Goal: Task Accomplishment & Management: Use online tool/utility

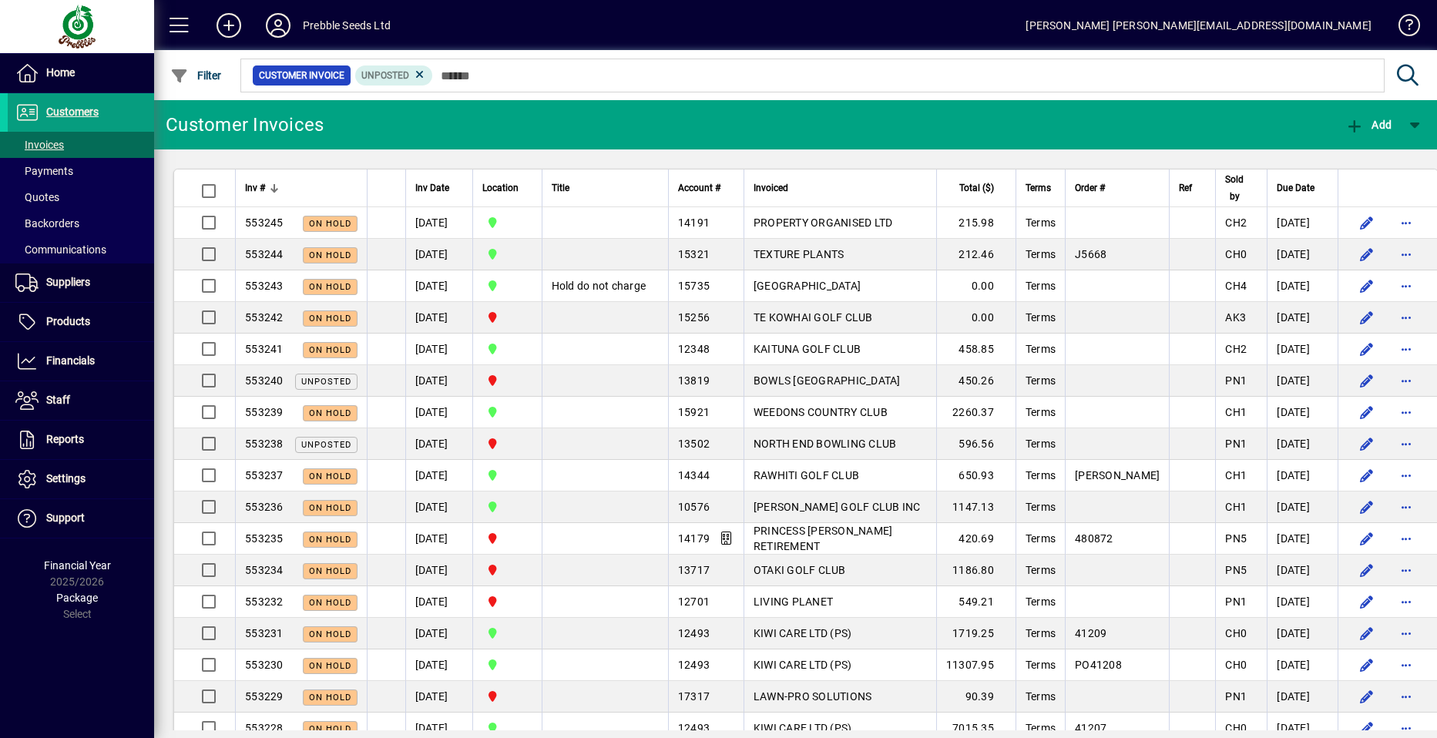
scroll to position [9050, 0]
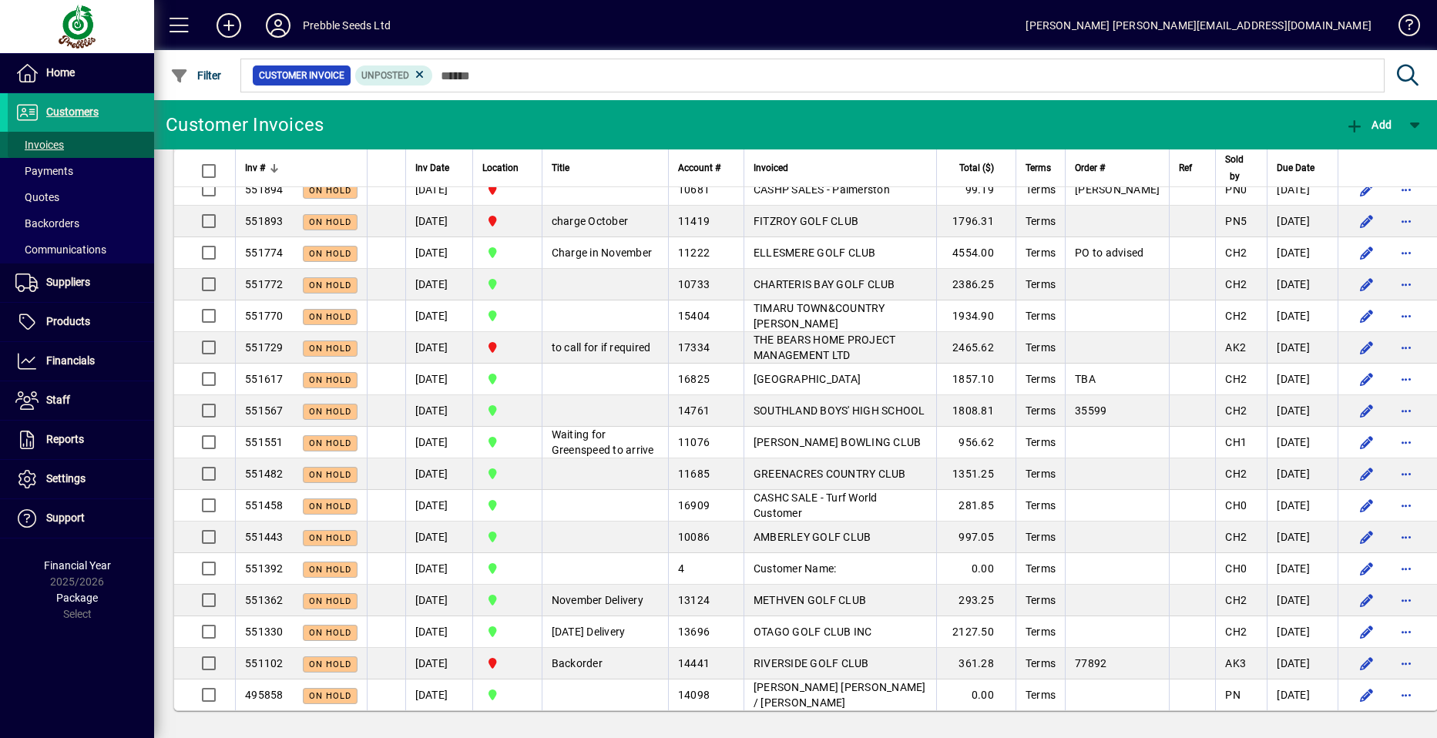
click at [72, 139] on span at bounding box center [81, 144] width 146 height 37
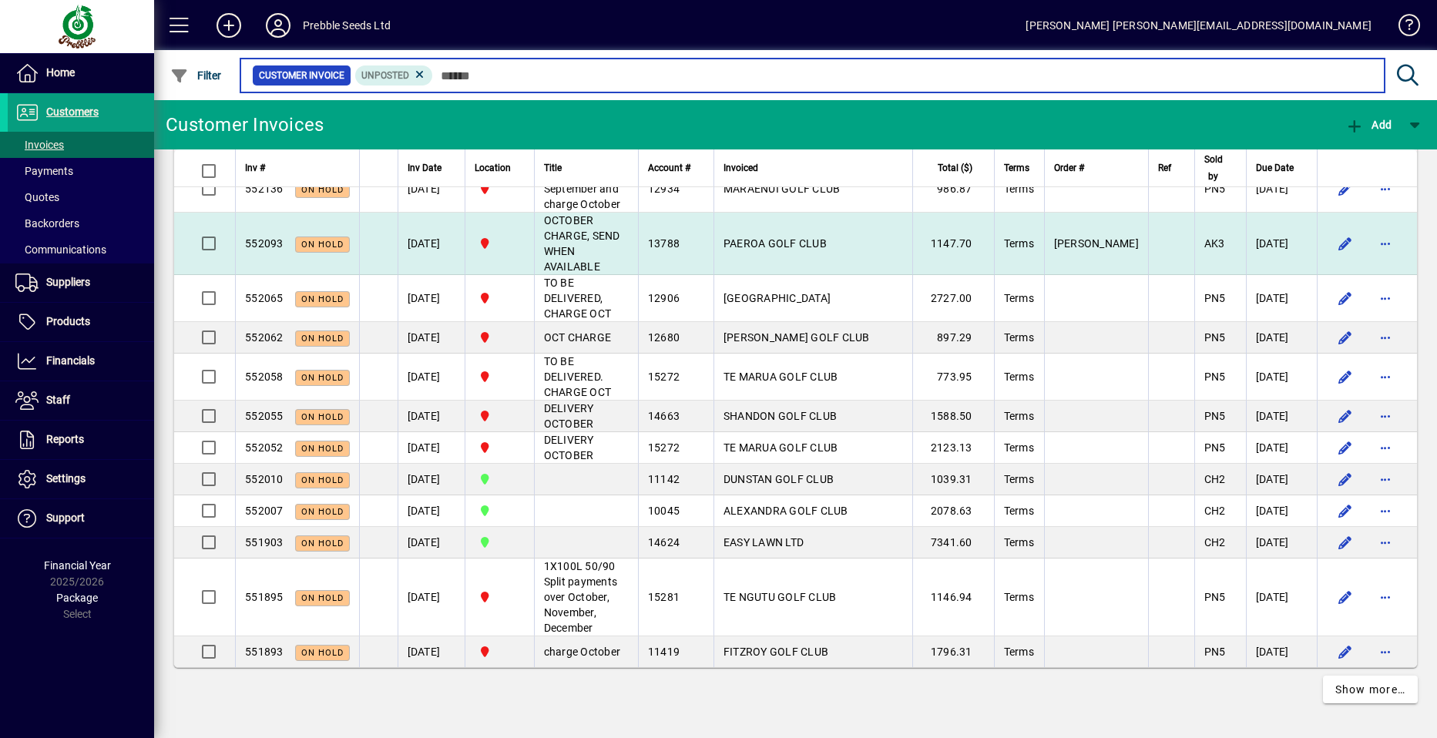
scroll to position [3886, 0]
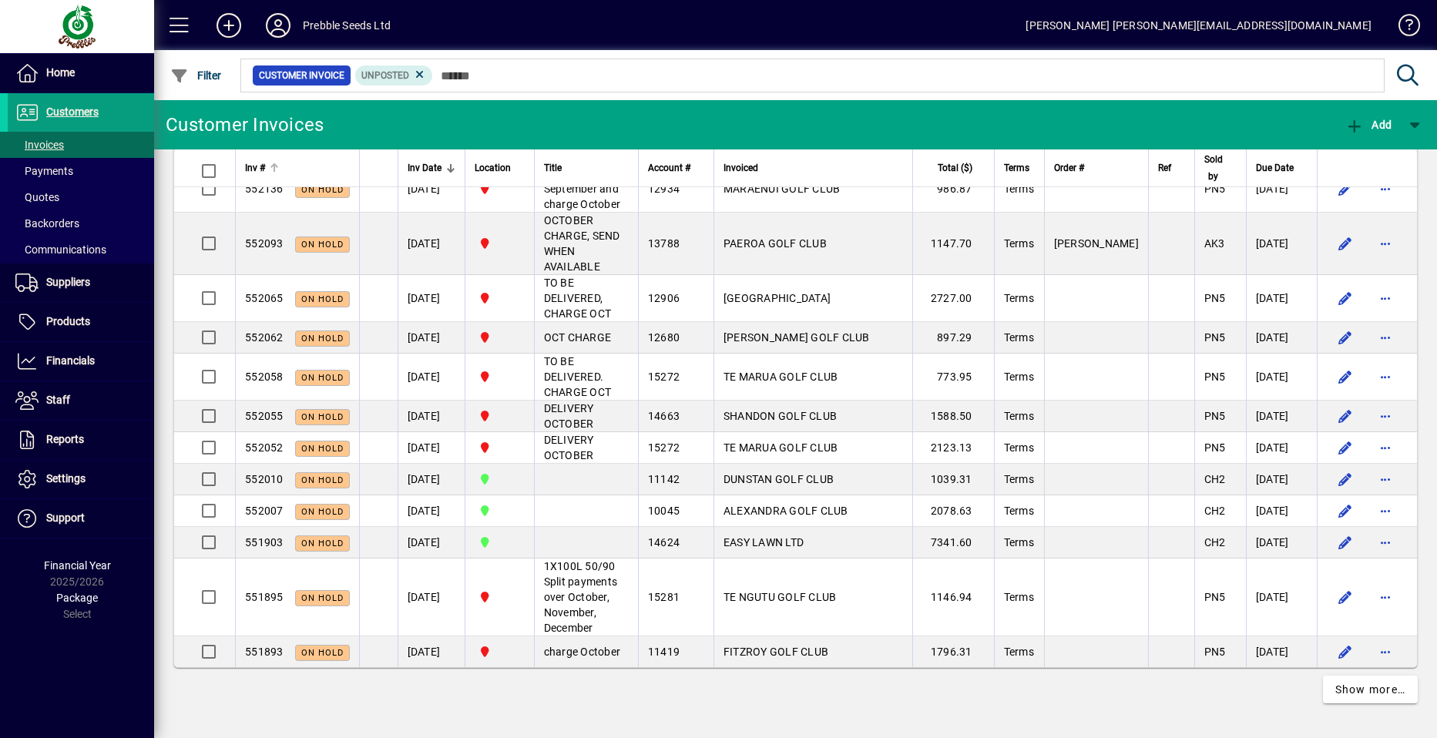
click at [257, 166] on span "Inv #" at bounding box center [255, 168] width 20 height 17
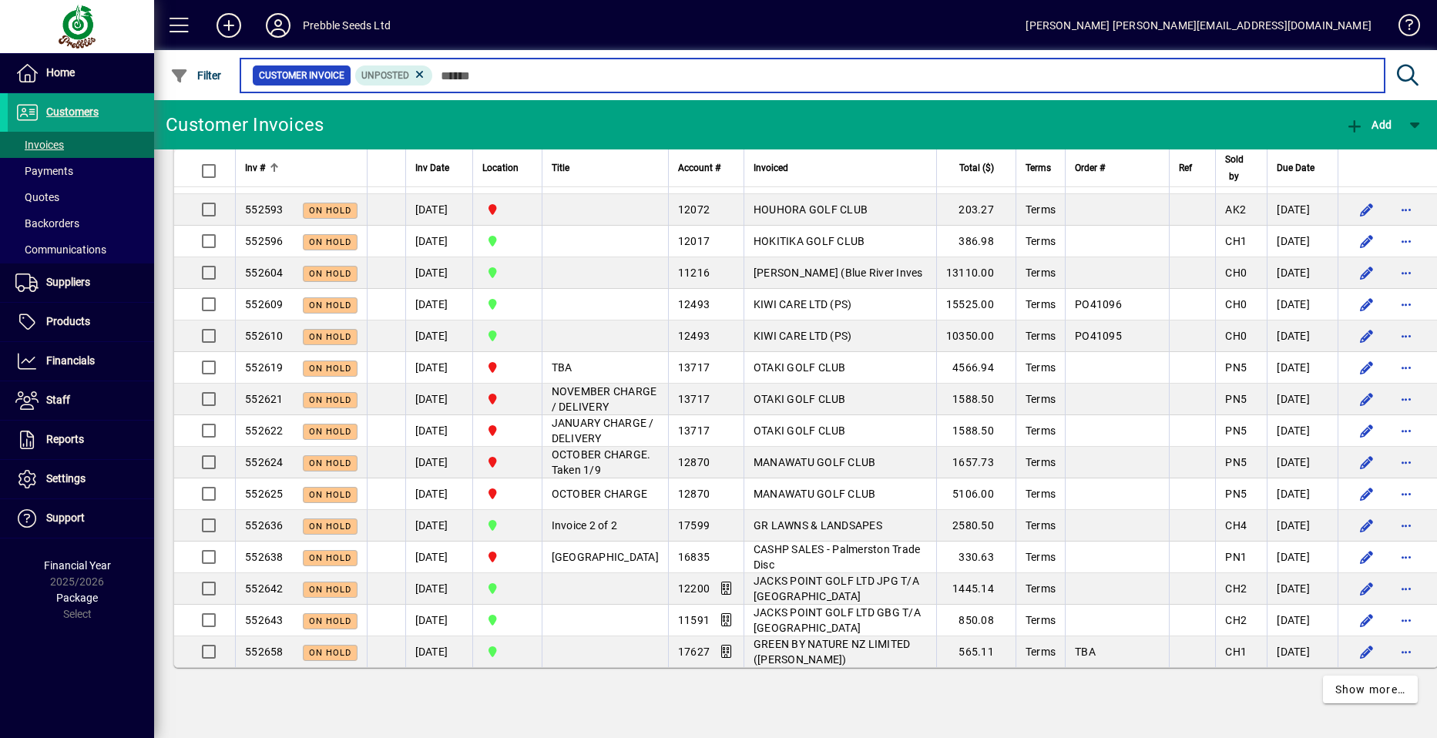
scroll to position [3717, 0]
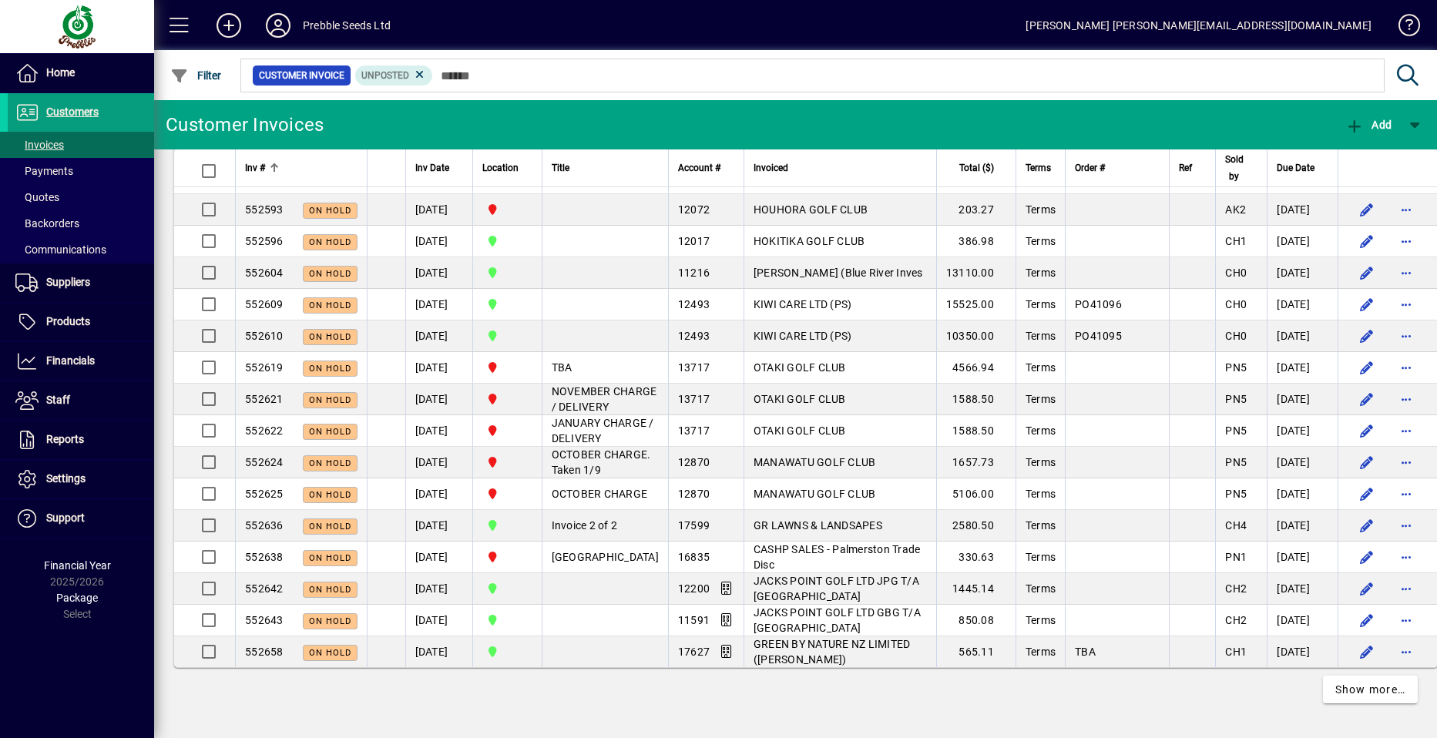
click at [257, 166] on span "Inv #" at bounding box center [255, 168] width 20 height 17
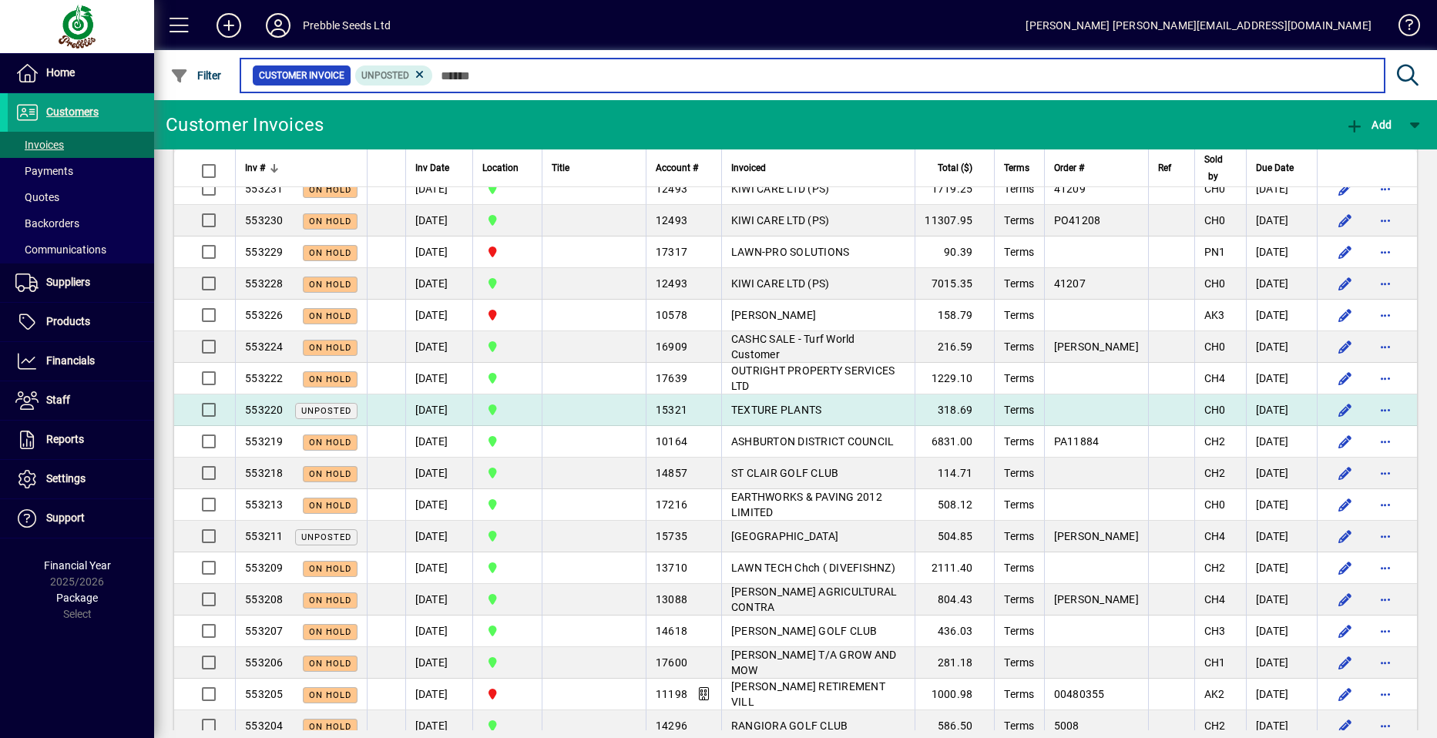
scroll to position [617, 0]
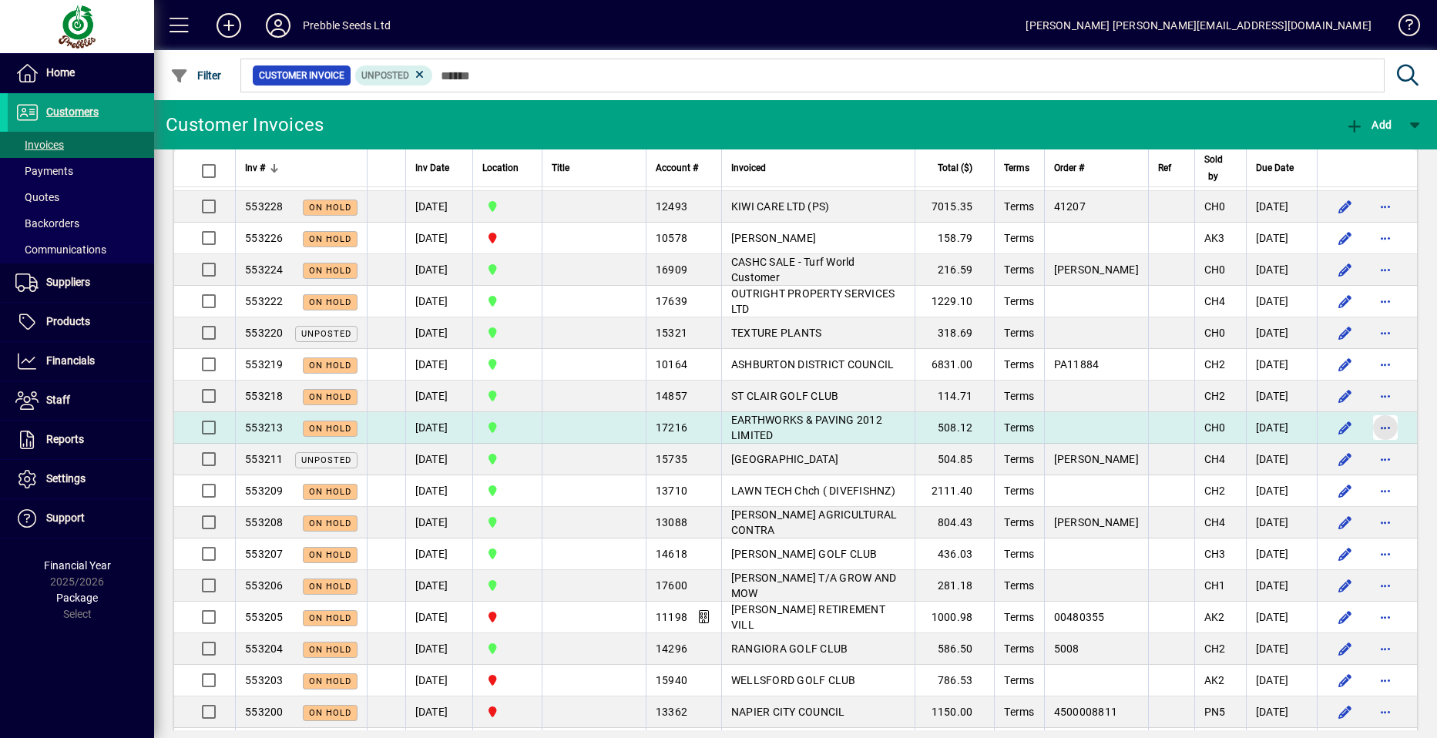
click at [1373, 426] on span "button" at bounding box center [1385, 427] width 37 height 37
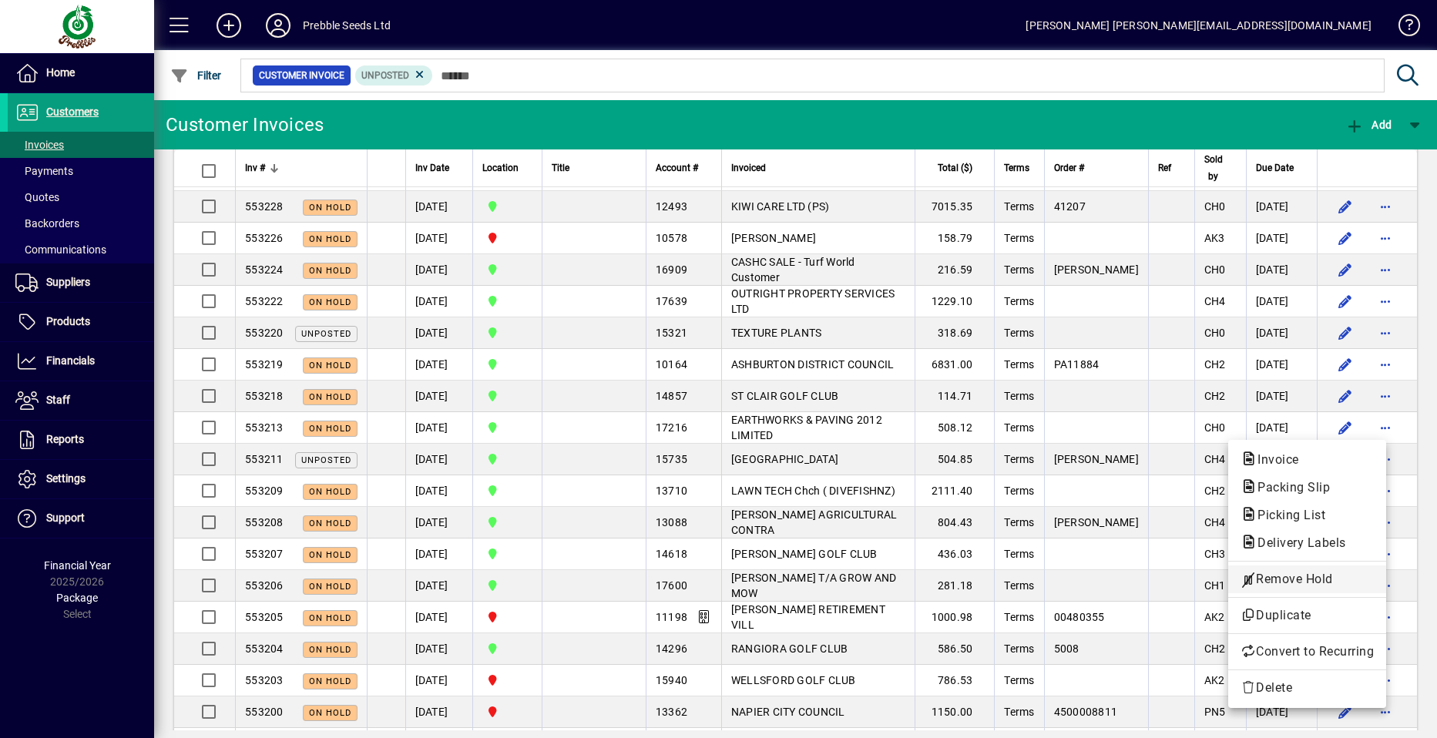
click at [1298, 577] on span "Remove Hold" at bounding box center [1307, 579] width 133 height 18
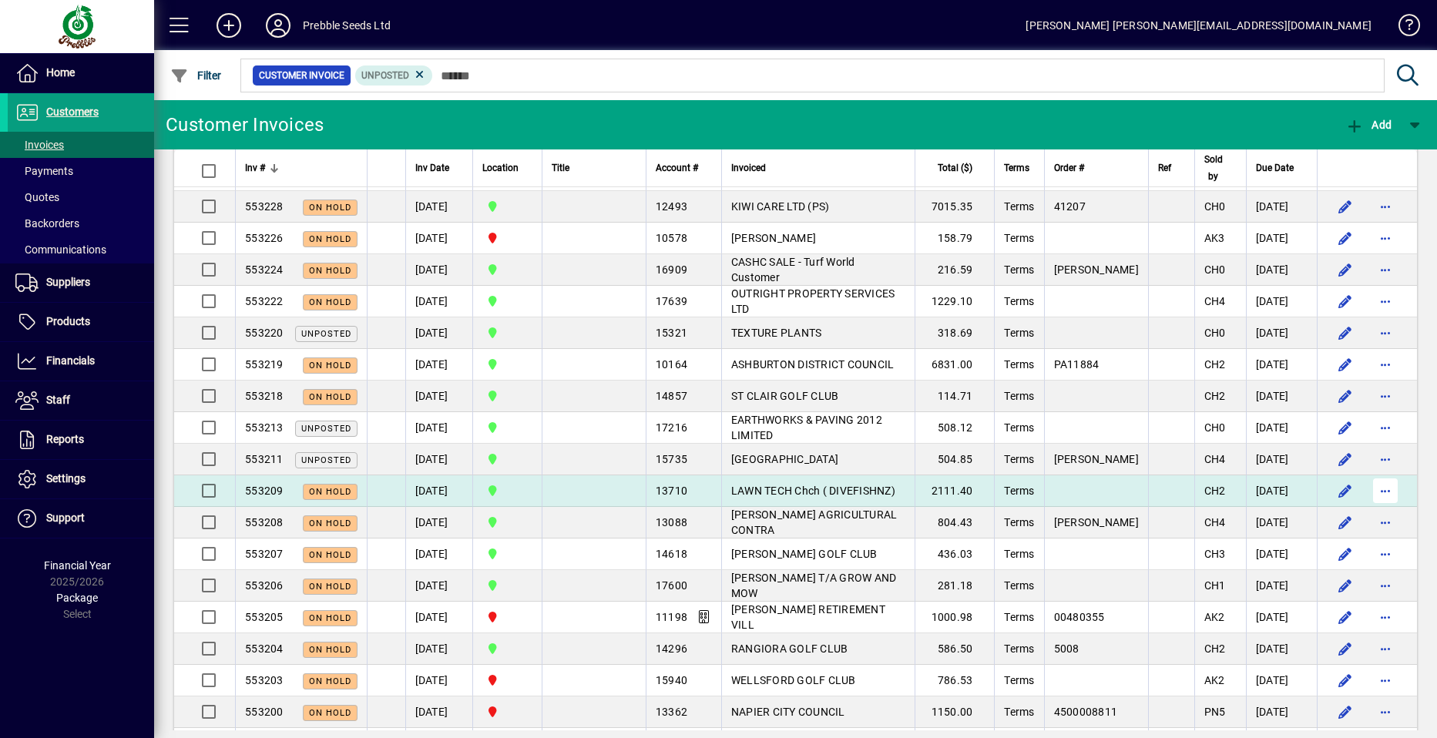
click at [1373, 490] on span "button" at bounding box center [1385, 490] width 37 height 37
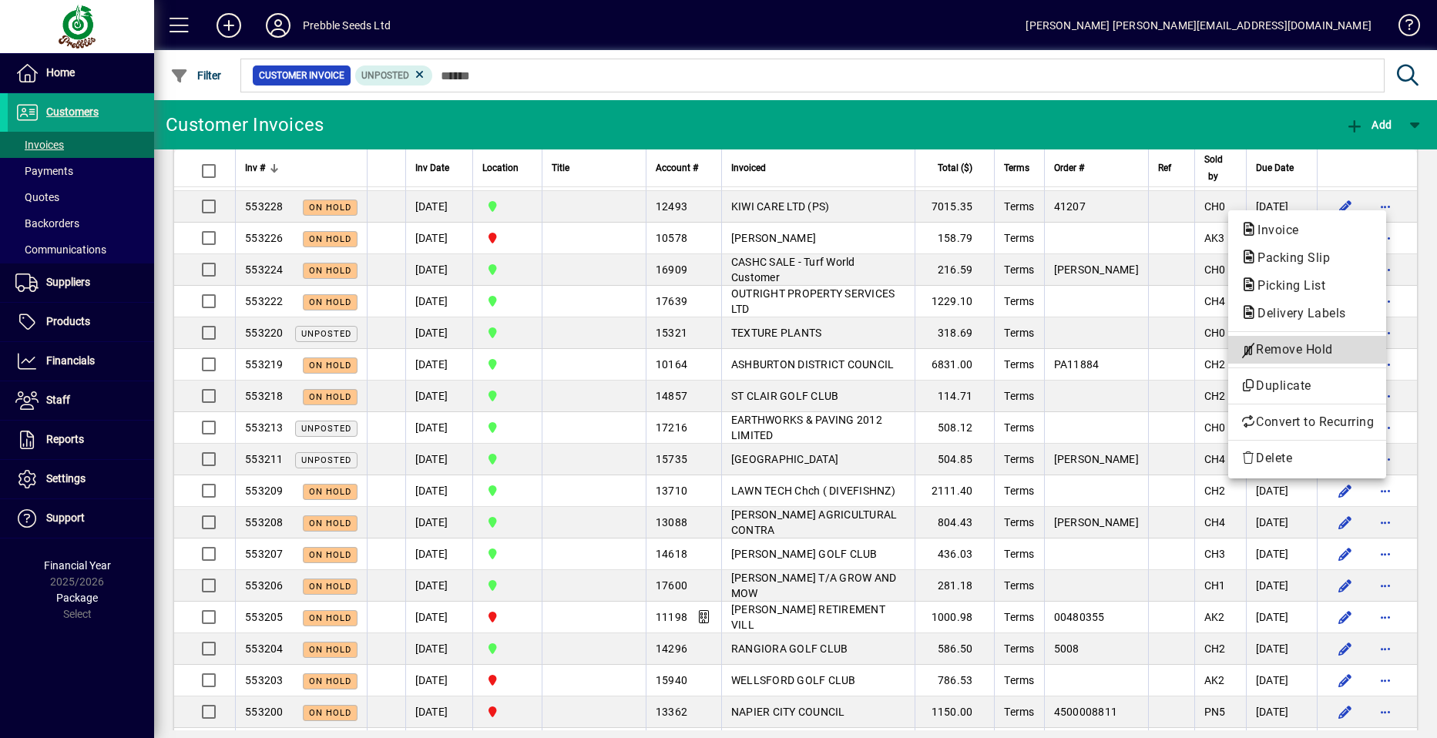
click at [1272, 349] on span "Remove Hold" at bounding box center [1307, 350] width 133 height 18
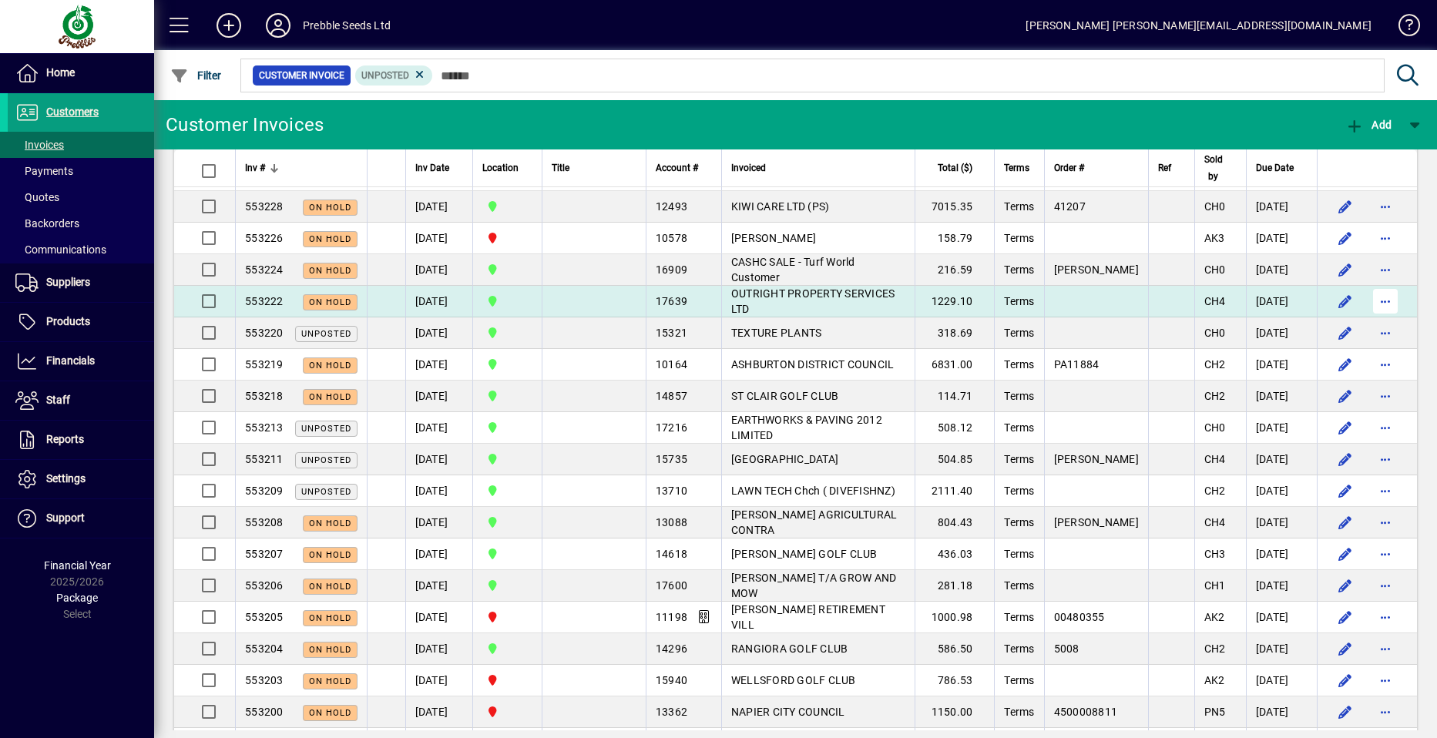
click at [1378, 299] on span "button" at bounding box center [1385, 301] width 37 height 37
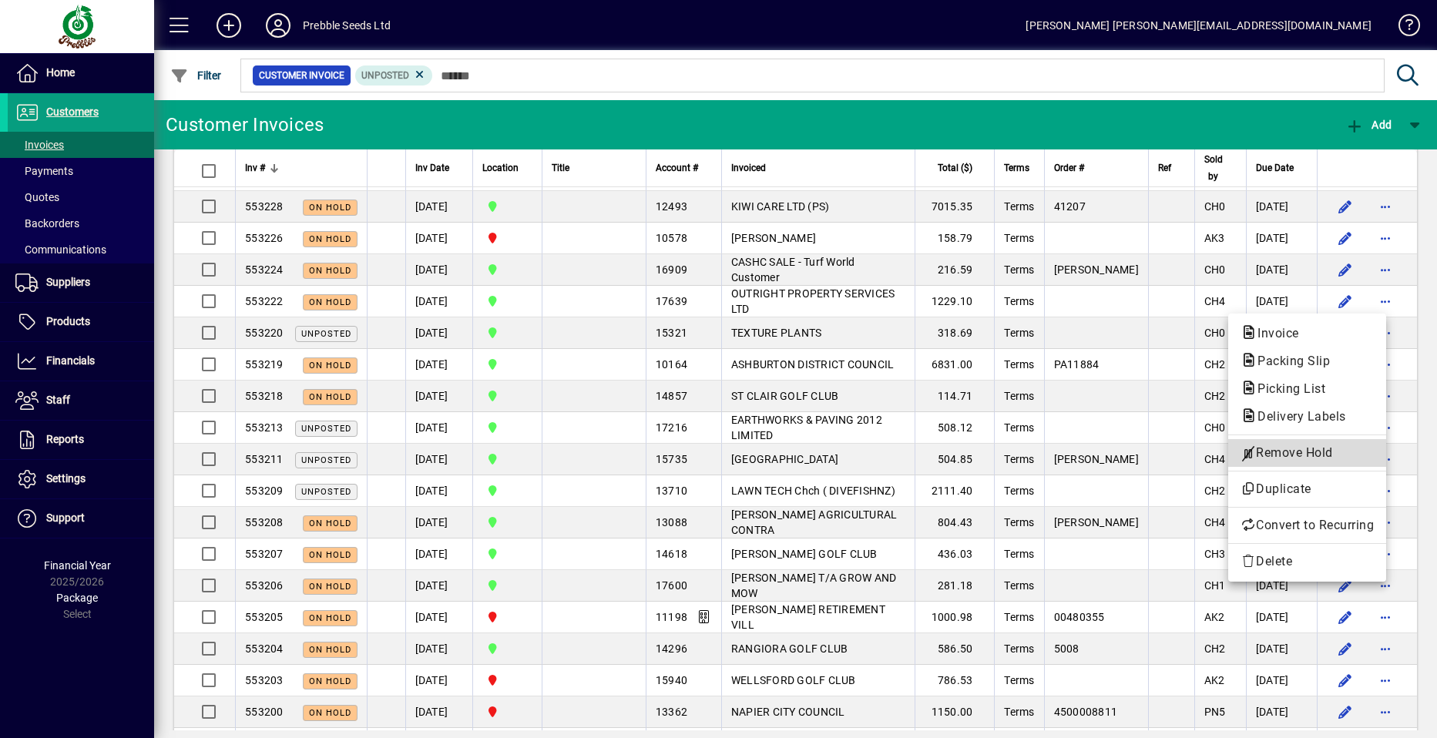
click at [1283, 451] on span "Remove Hold" at bounding box center [1307, 453] width 133 height 18
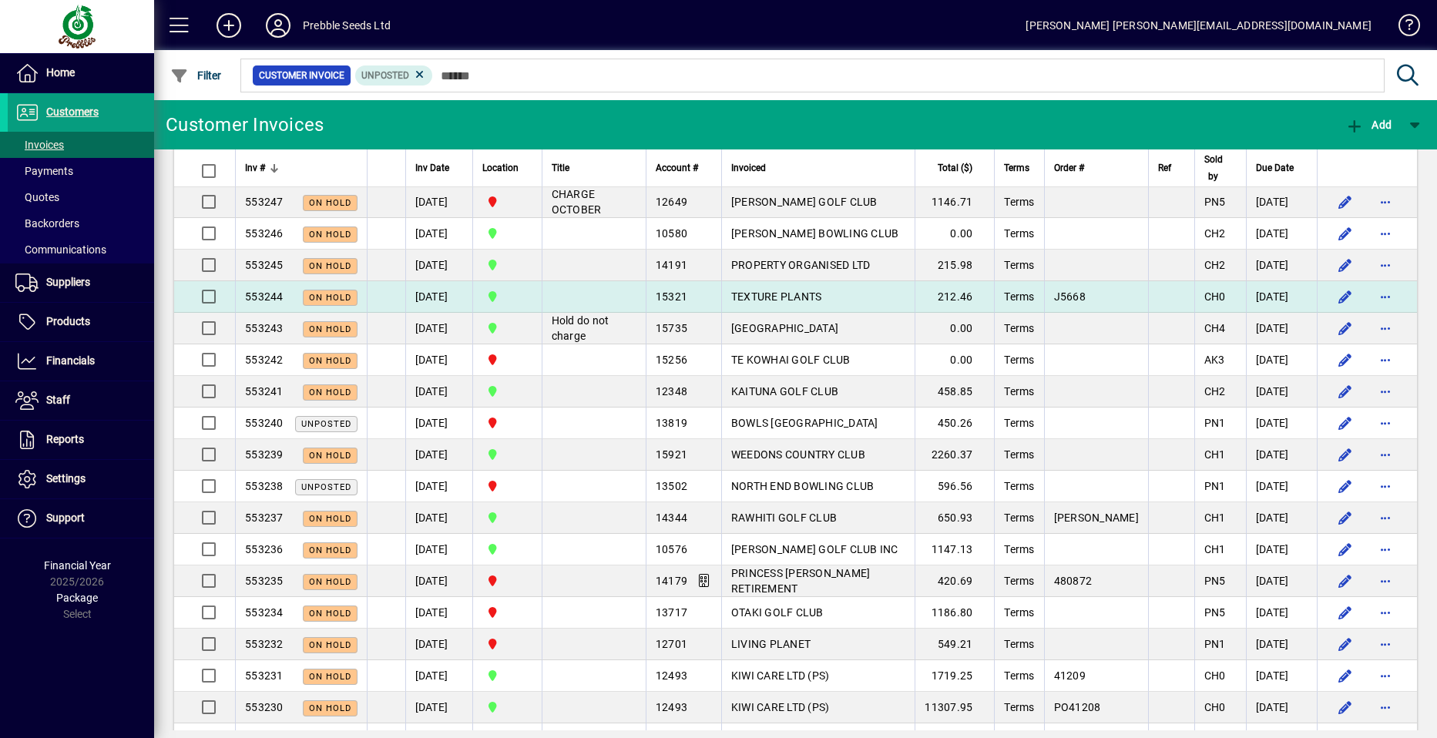
scroll to position [154, 0]
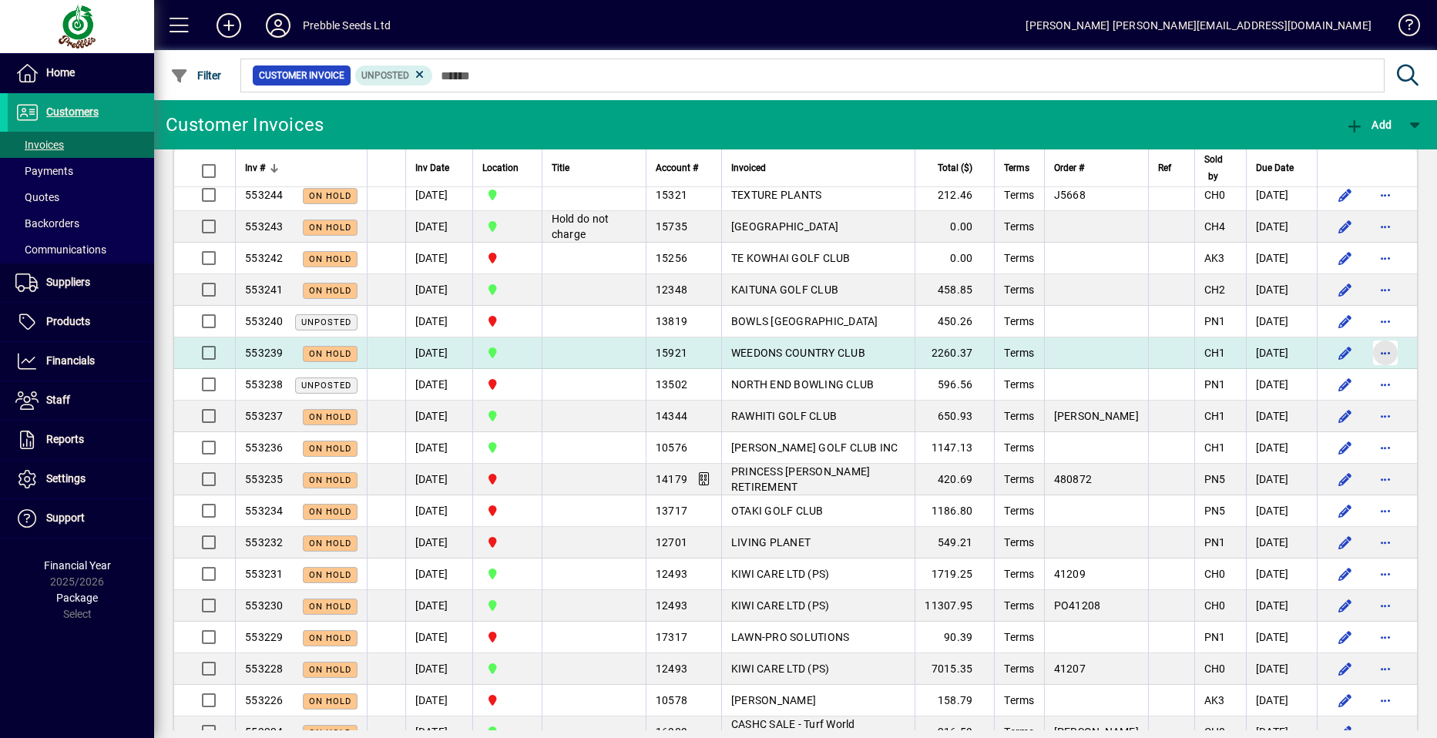
click at [1367, 350] on span "button" at bounding box center [1385, 353] width 37 height 37
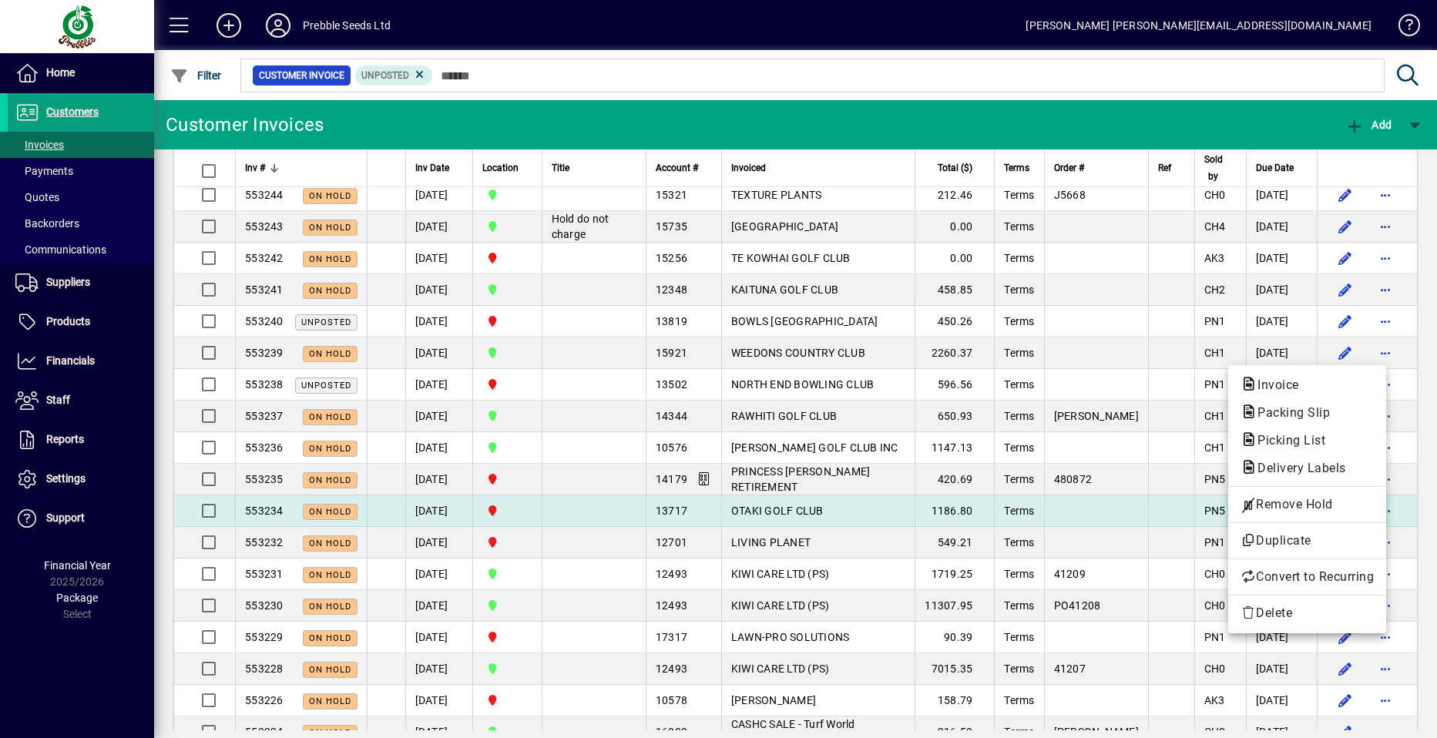
click at [1293, 507] on span "Remove Hold" at bounding box center [1307, 505] width 133 height 18
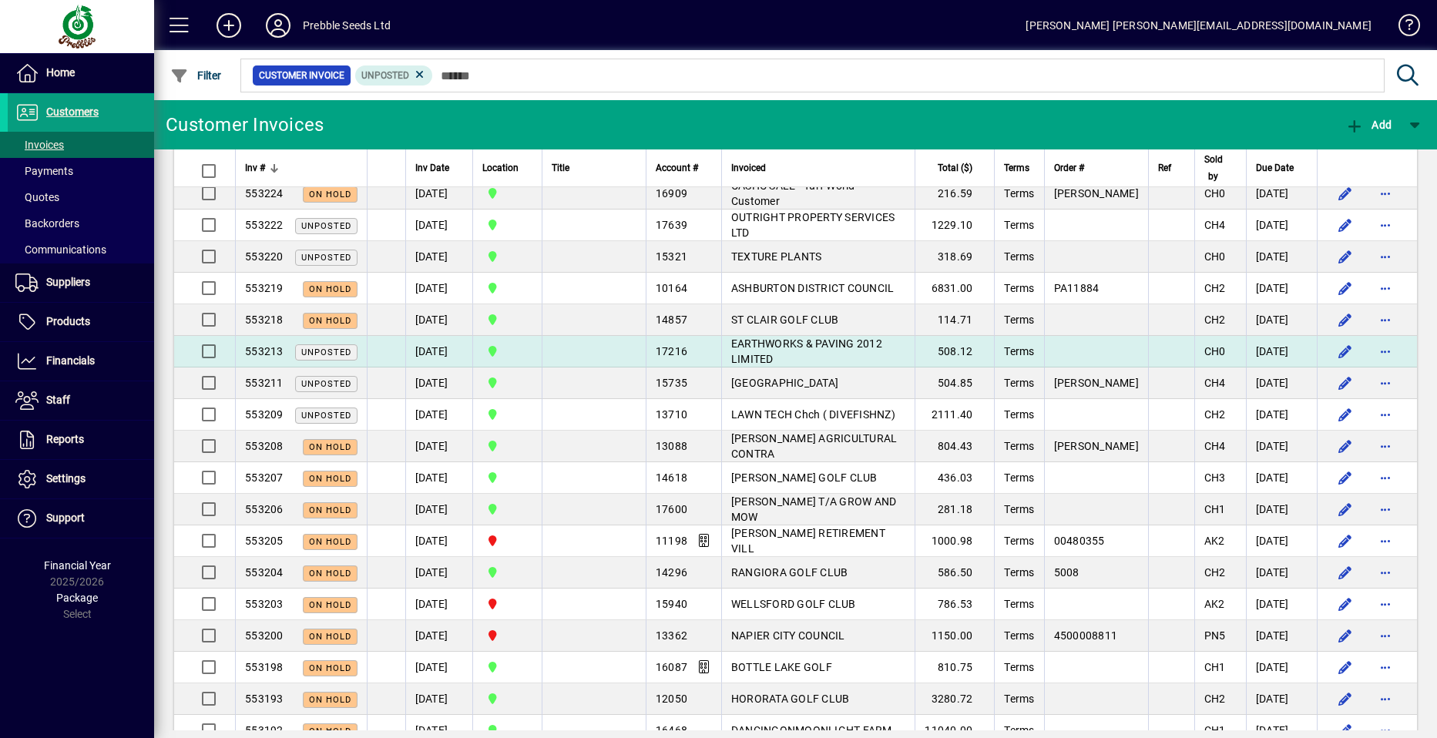
scroll to position [694, 0]
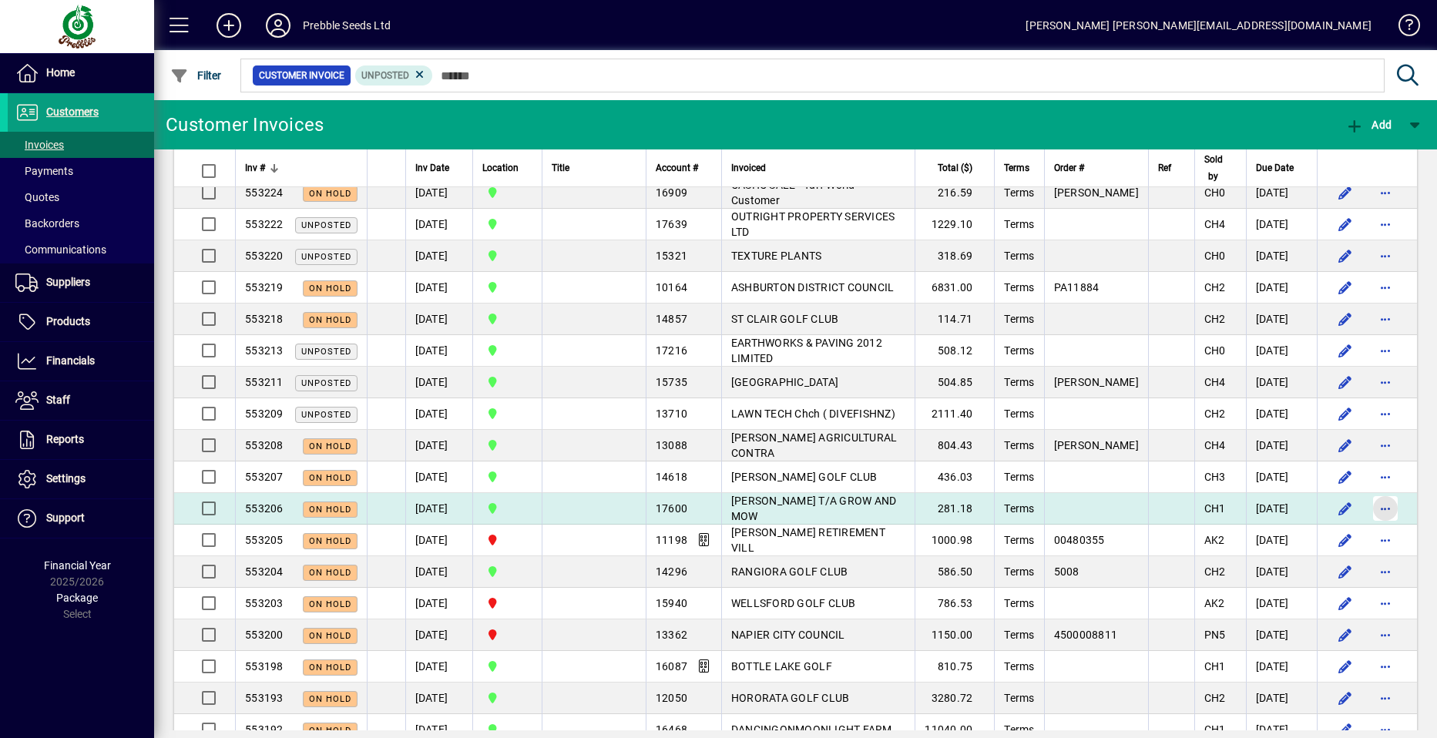
click at [1367, 503] on span "button" at bounding box center [1385, 508] width 37 height 37
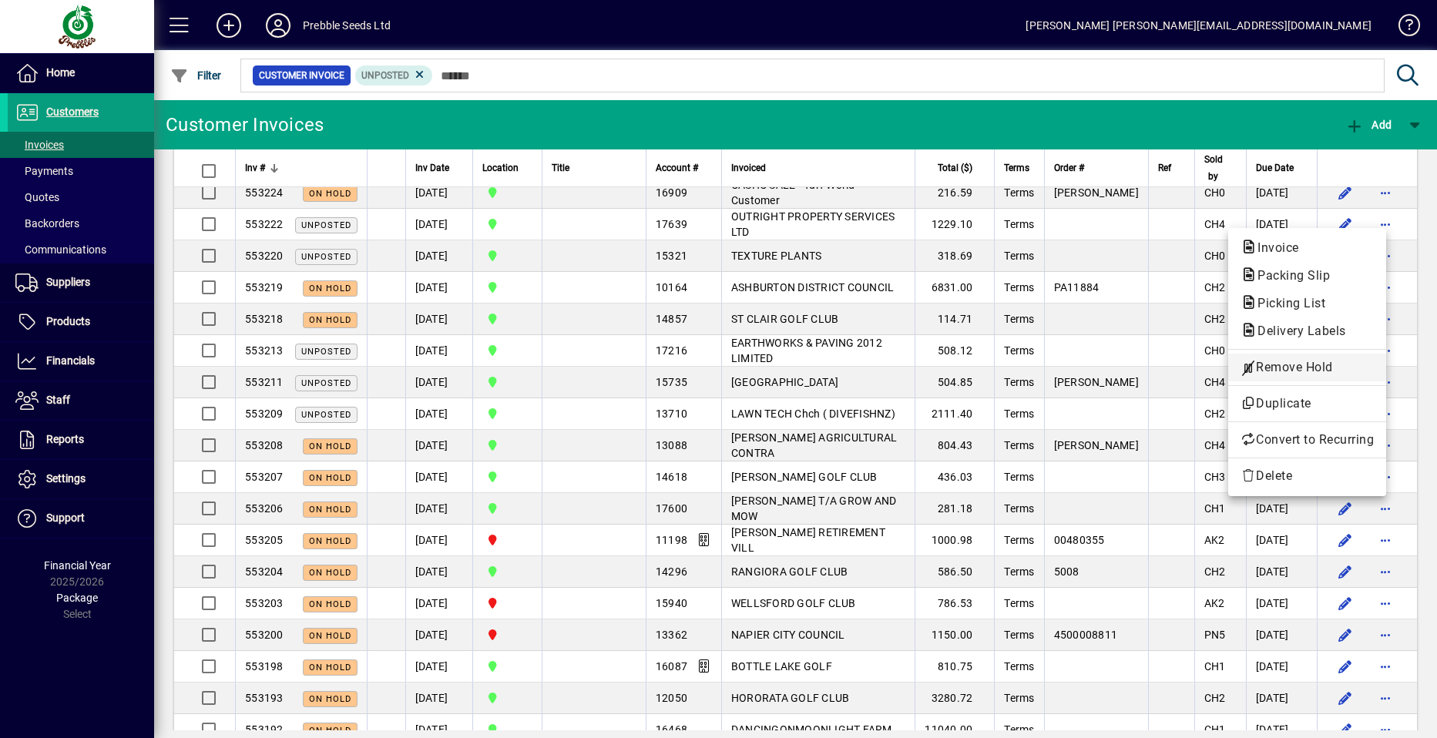
click at [1283, 366] on span "Remove Hold" at bounding box center [1307, 367] width 133 height 18
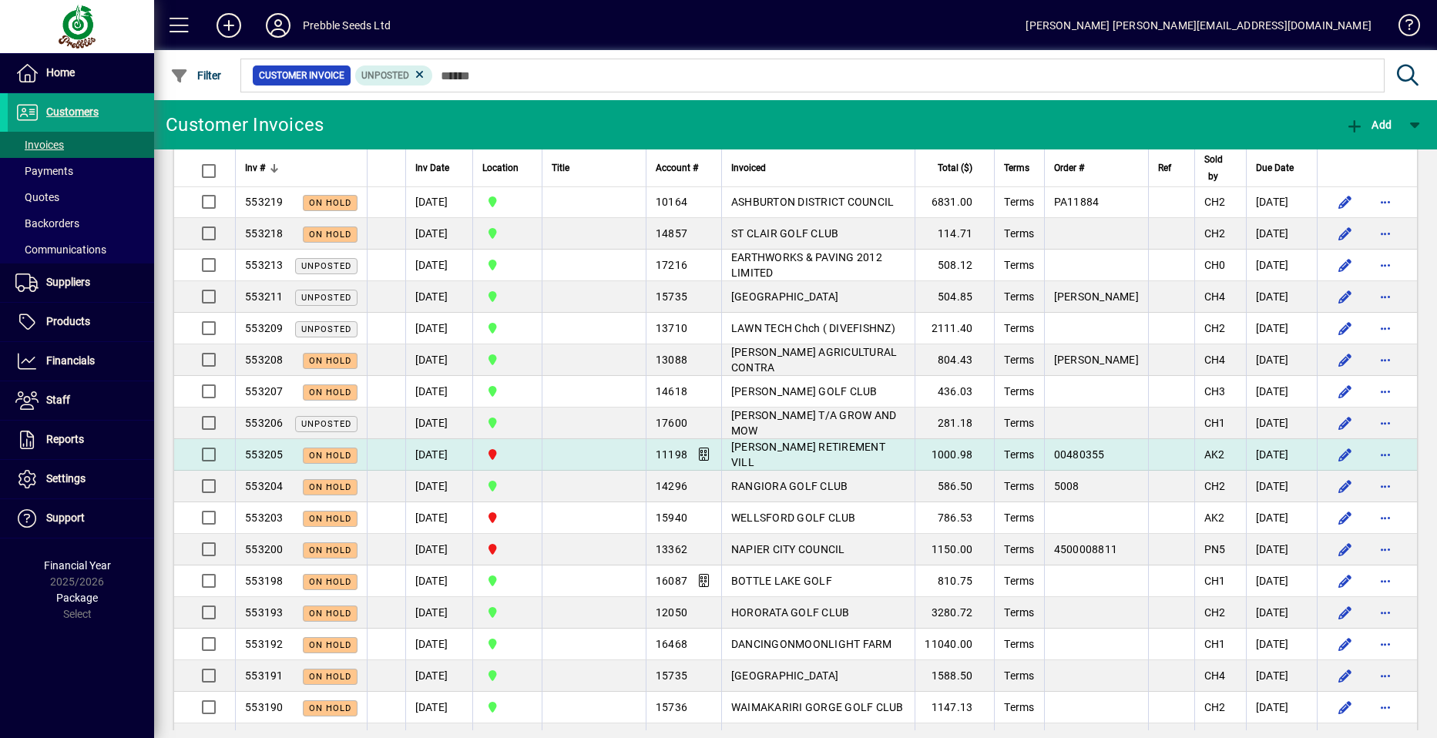
scroll to position [848, 0]
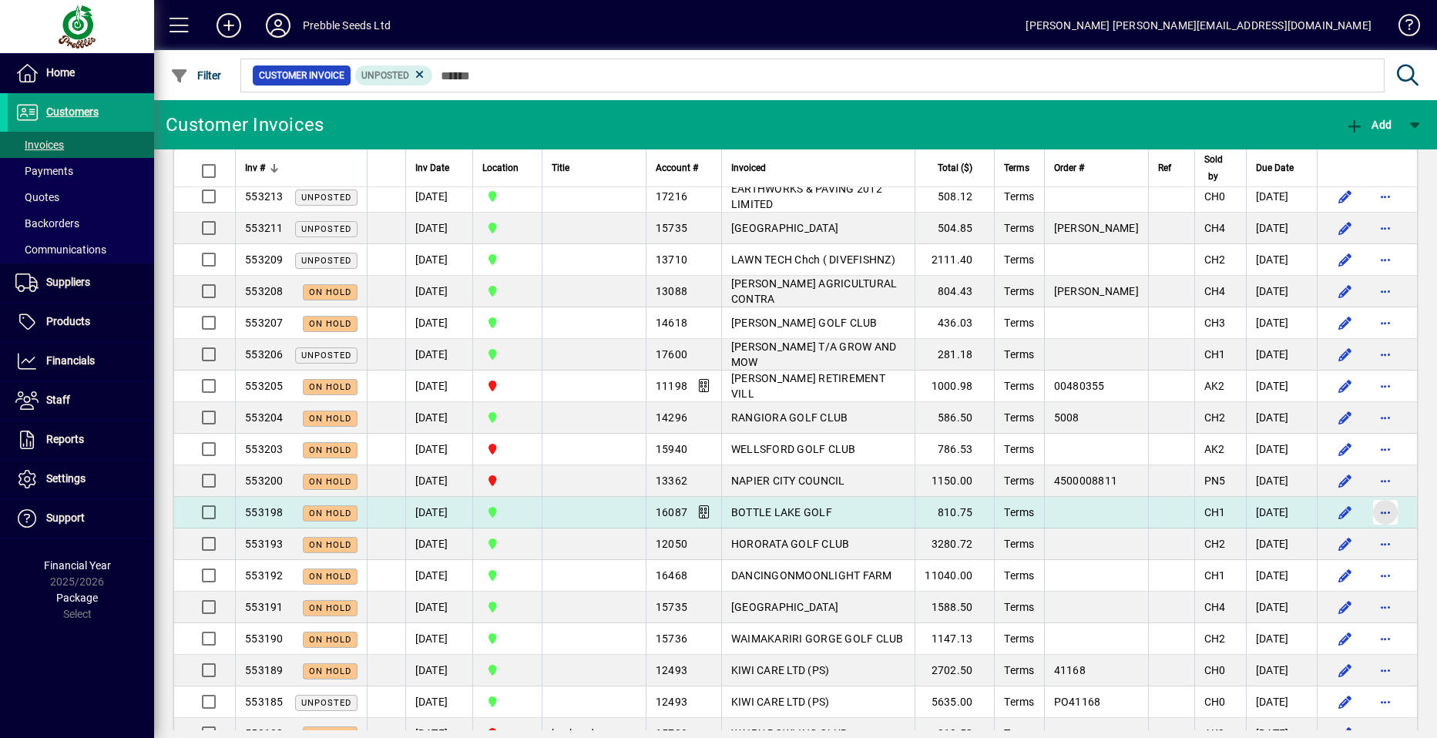
click at [1374, 510] on span "button" at bounding box center [1385, 512] width 37 height 37
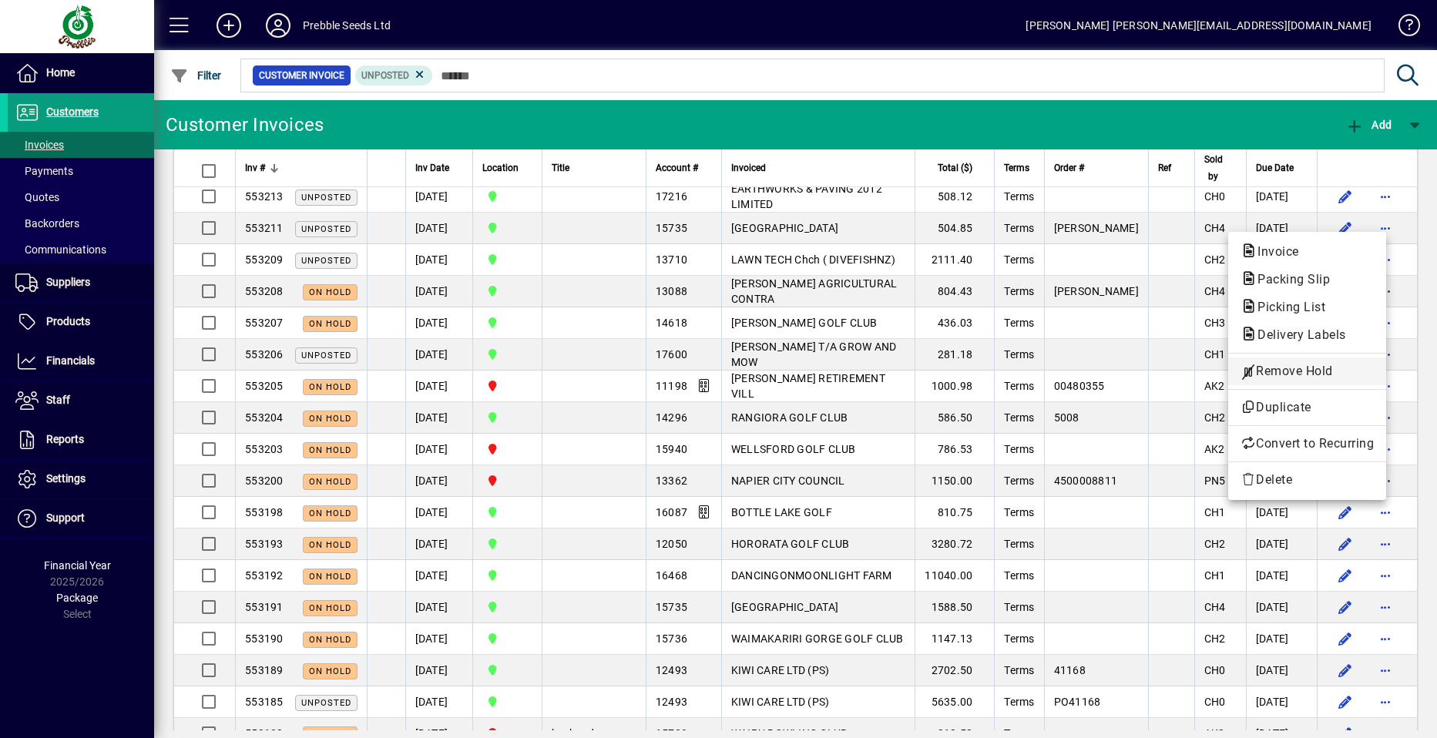
click at [1293, 373] on span "Remove Hold" at bounding box center [1307, 371] width 133 height 18
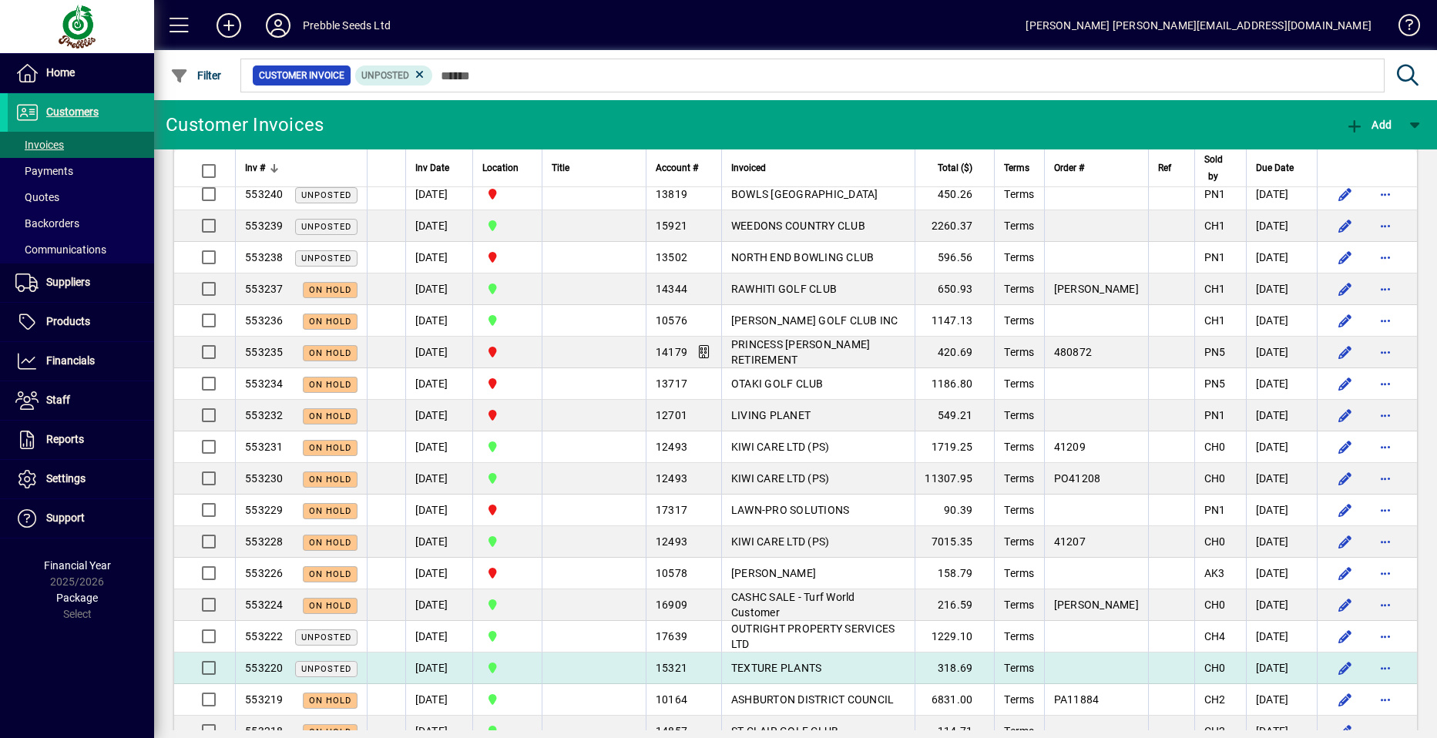
scroll to position [154, 0]
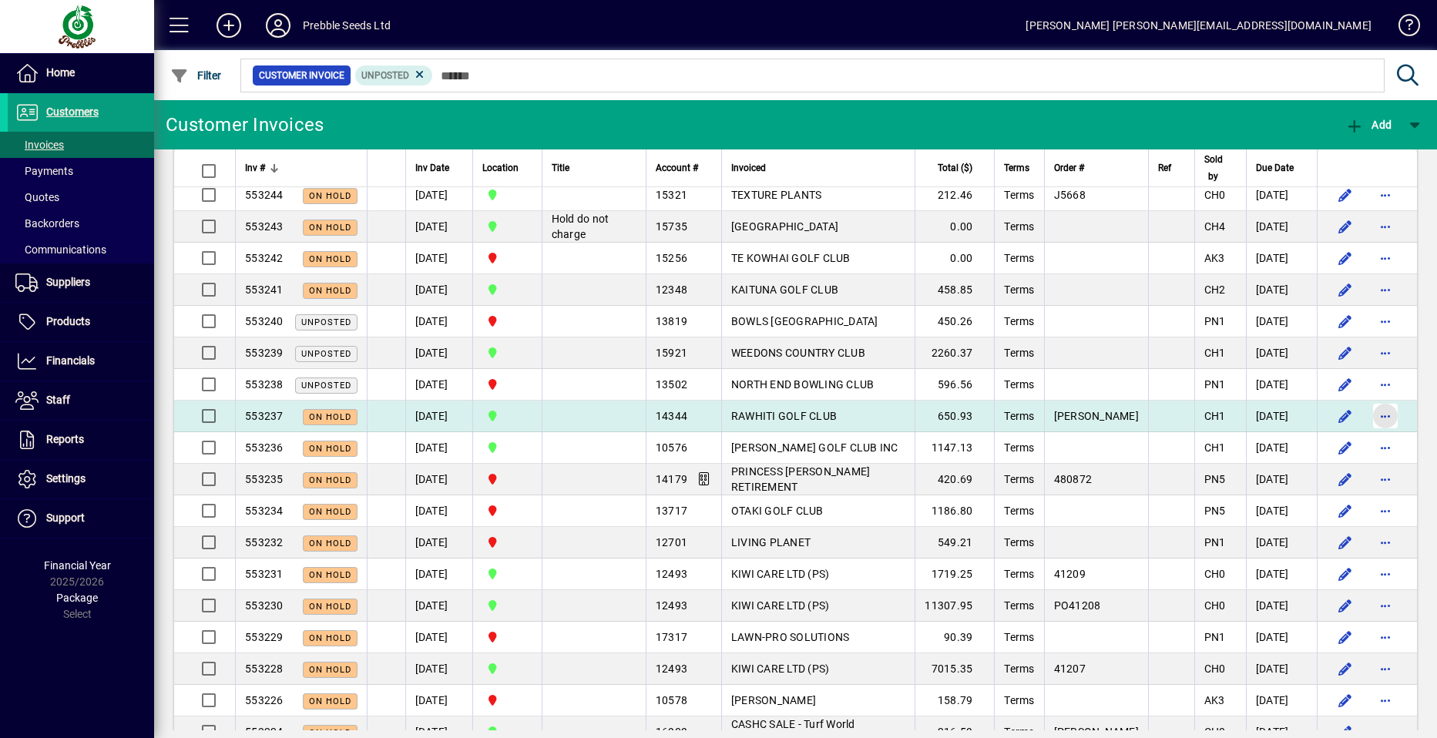
click at [1378, 413] on span "button" at bounding box center [1385, 416] width 37 height 37
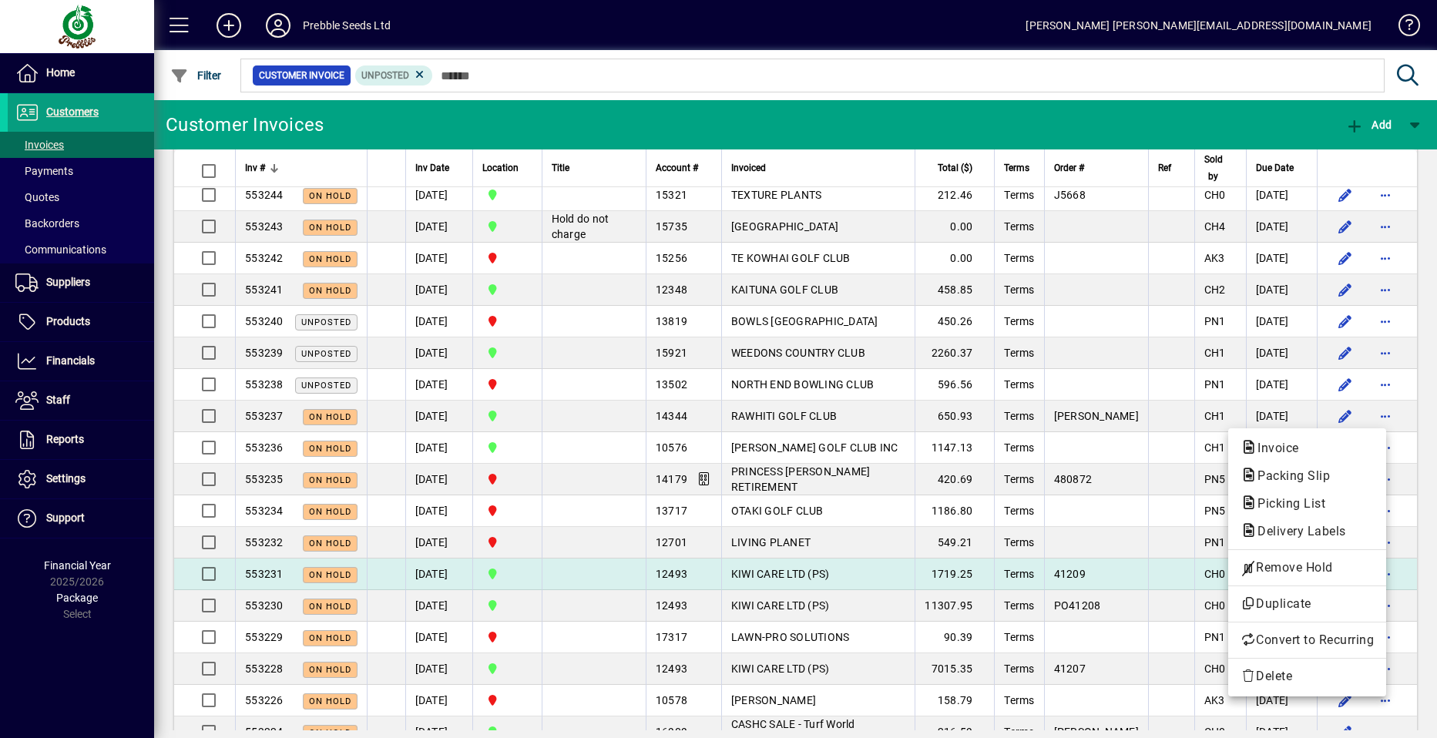
click at [1286, 568] on span "Remove Hold" at bounding box center [1307, 568] width 133 height 18
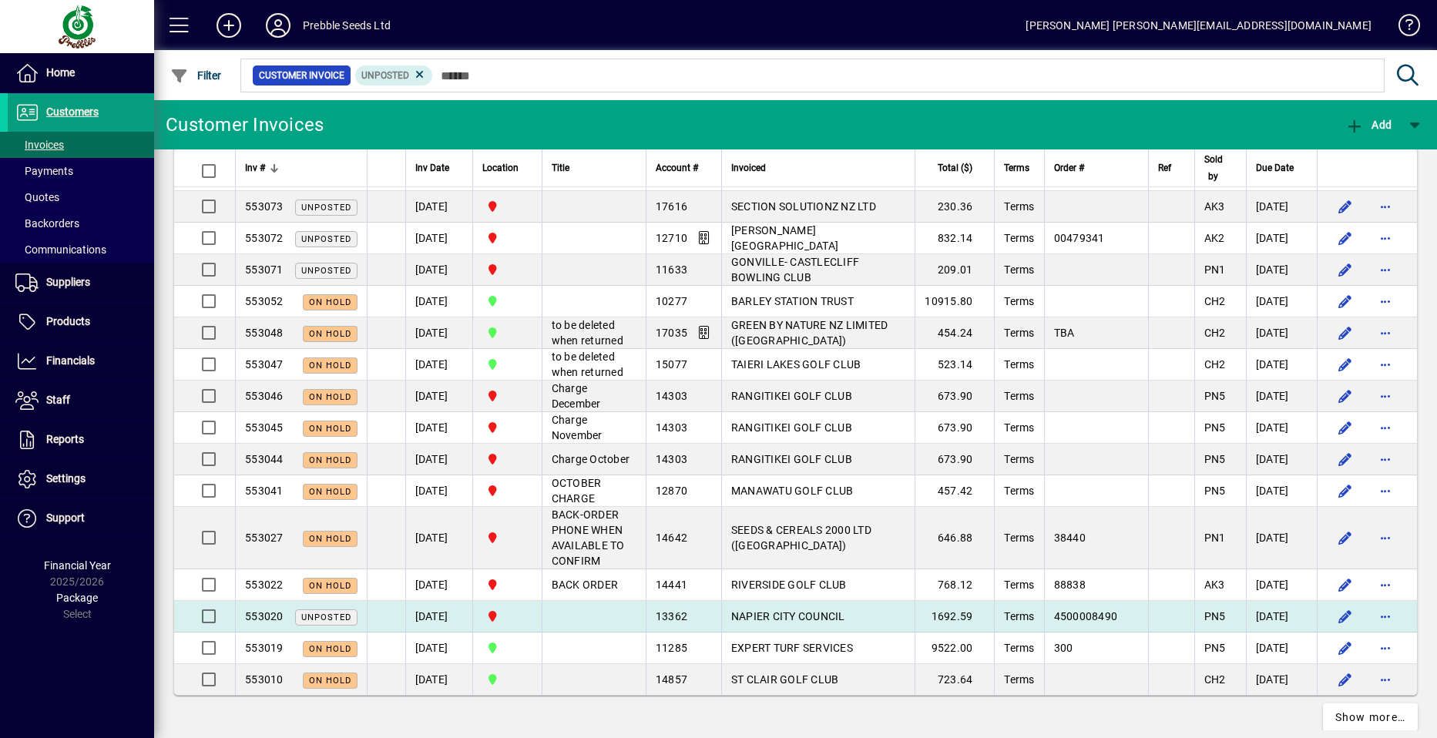
scroll to position [2884, 0]
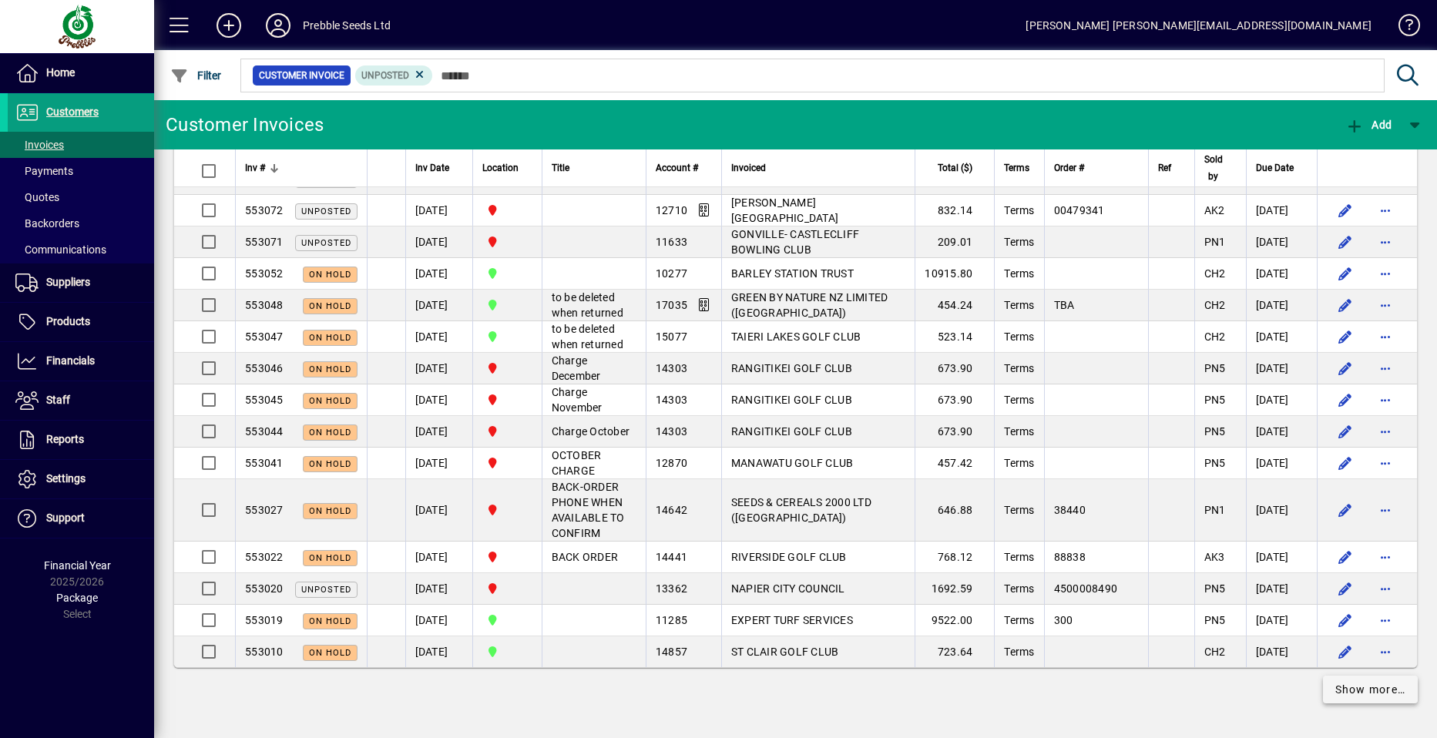
click at [1350, 697] on span "Show more…" at bounding box center [1371, 690] width 71 height 16
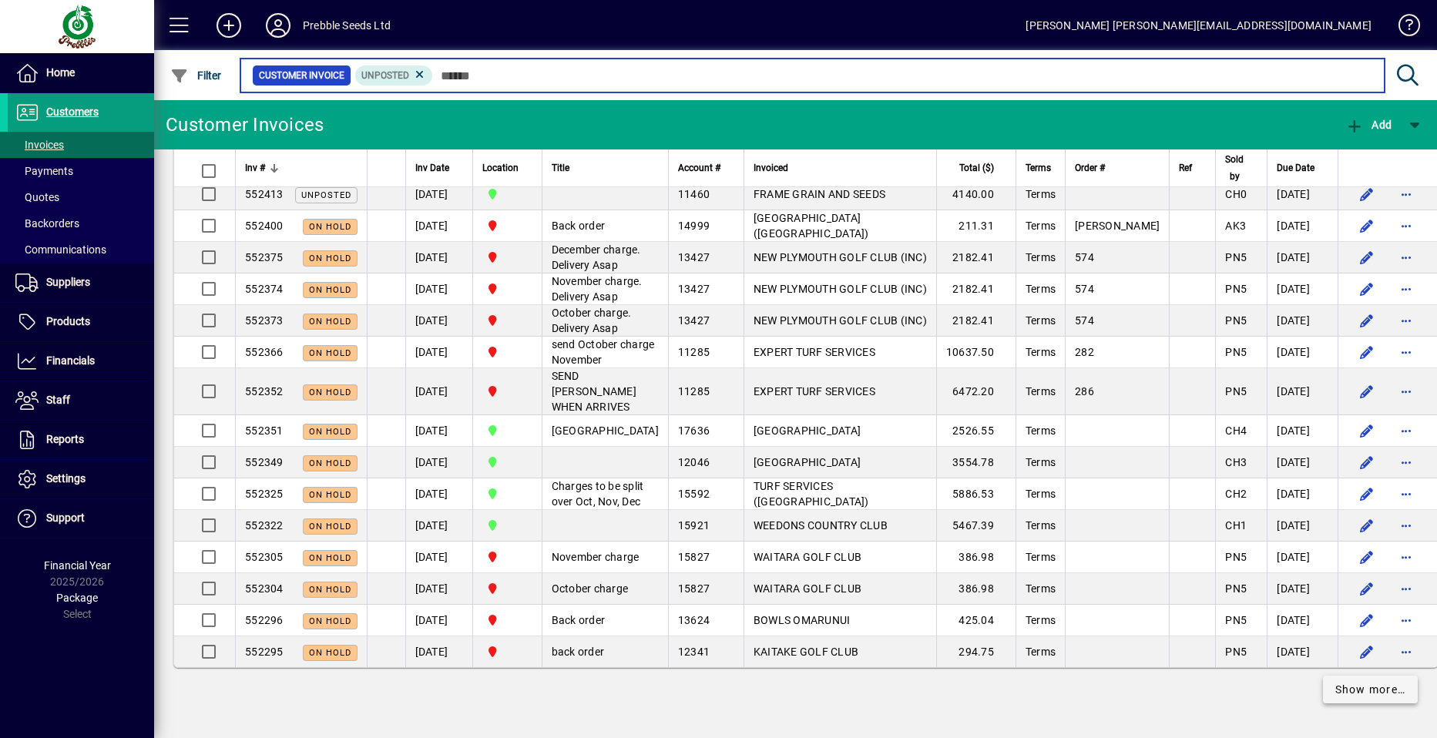
scroll to position [6599, 0]
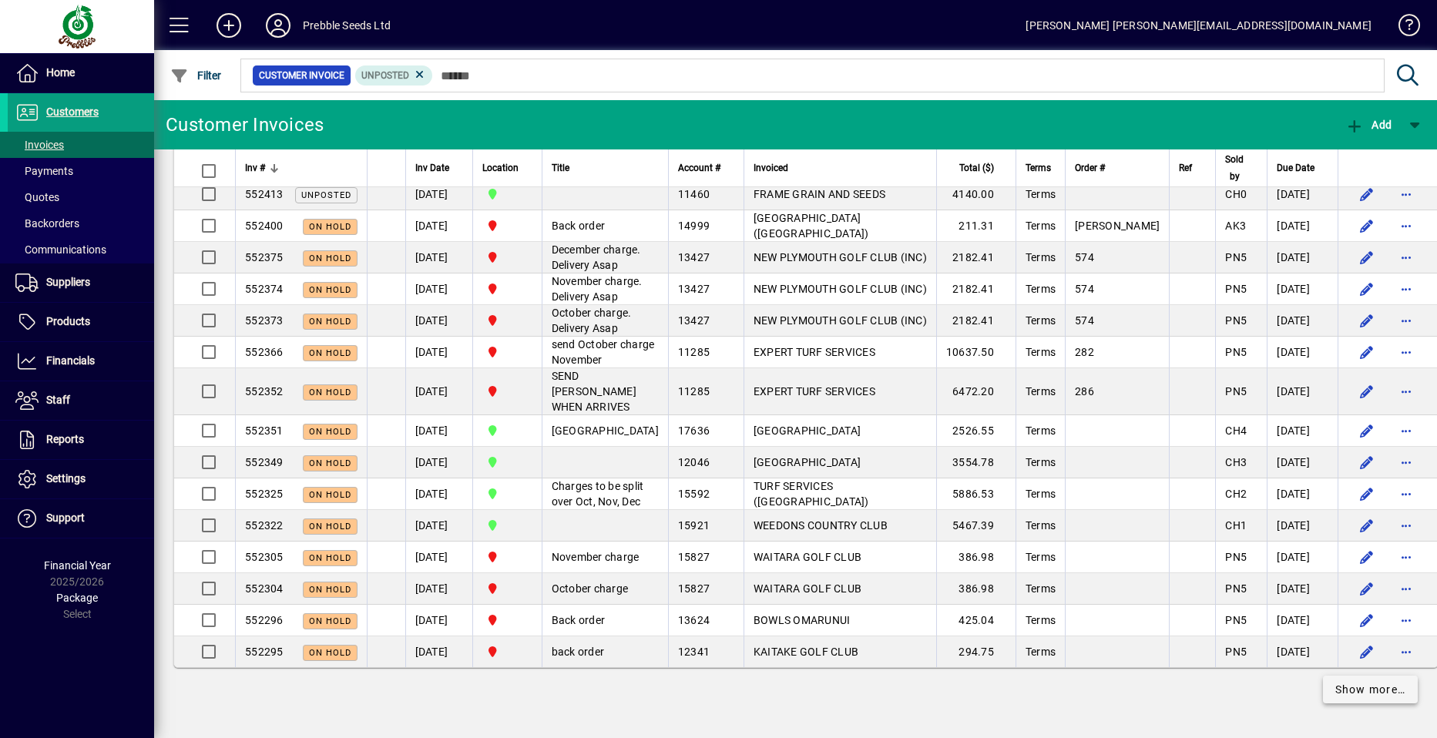
click at [1371, 693] on span "Show more…" at bounding box center [1371, 690] width 71 height 16
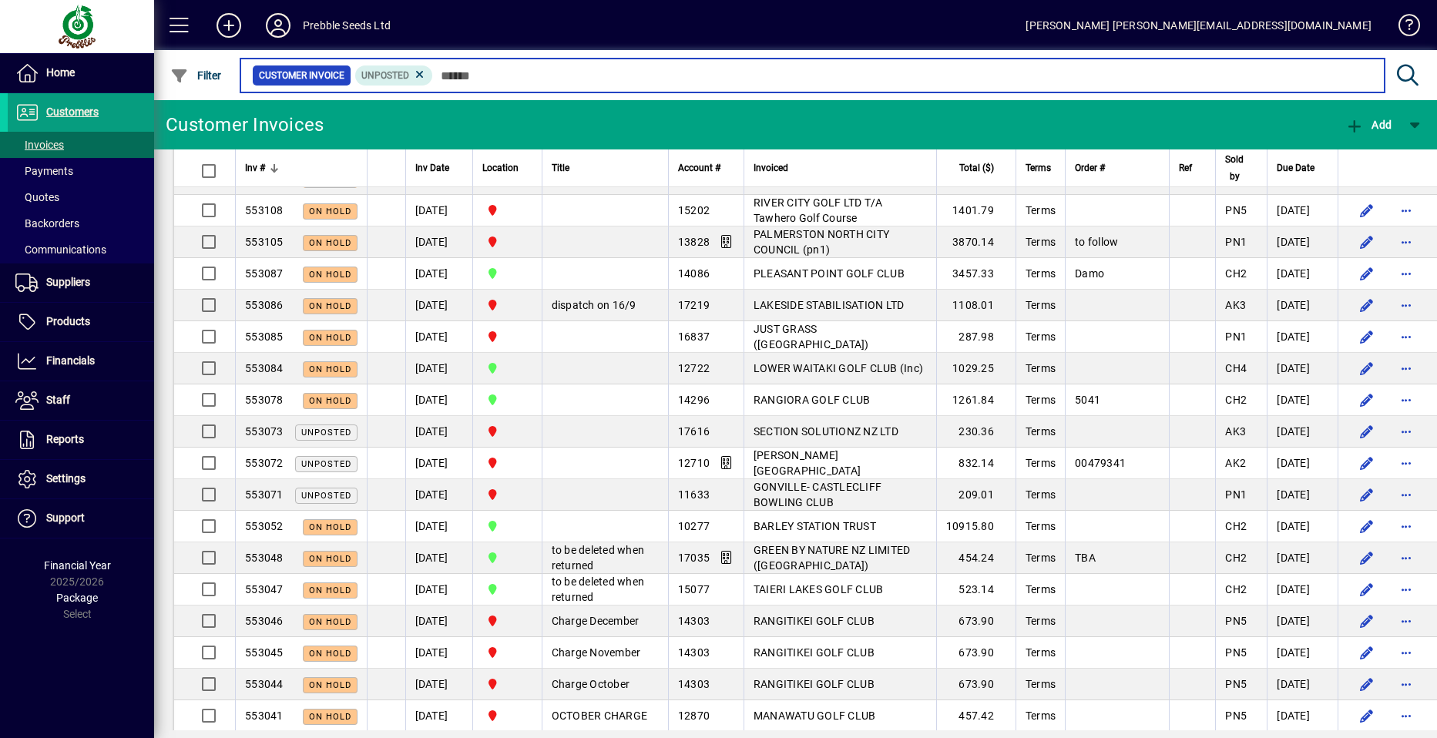
scroll to position [2544, 0]
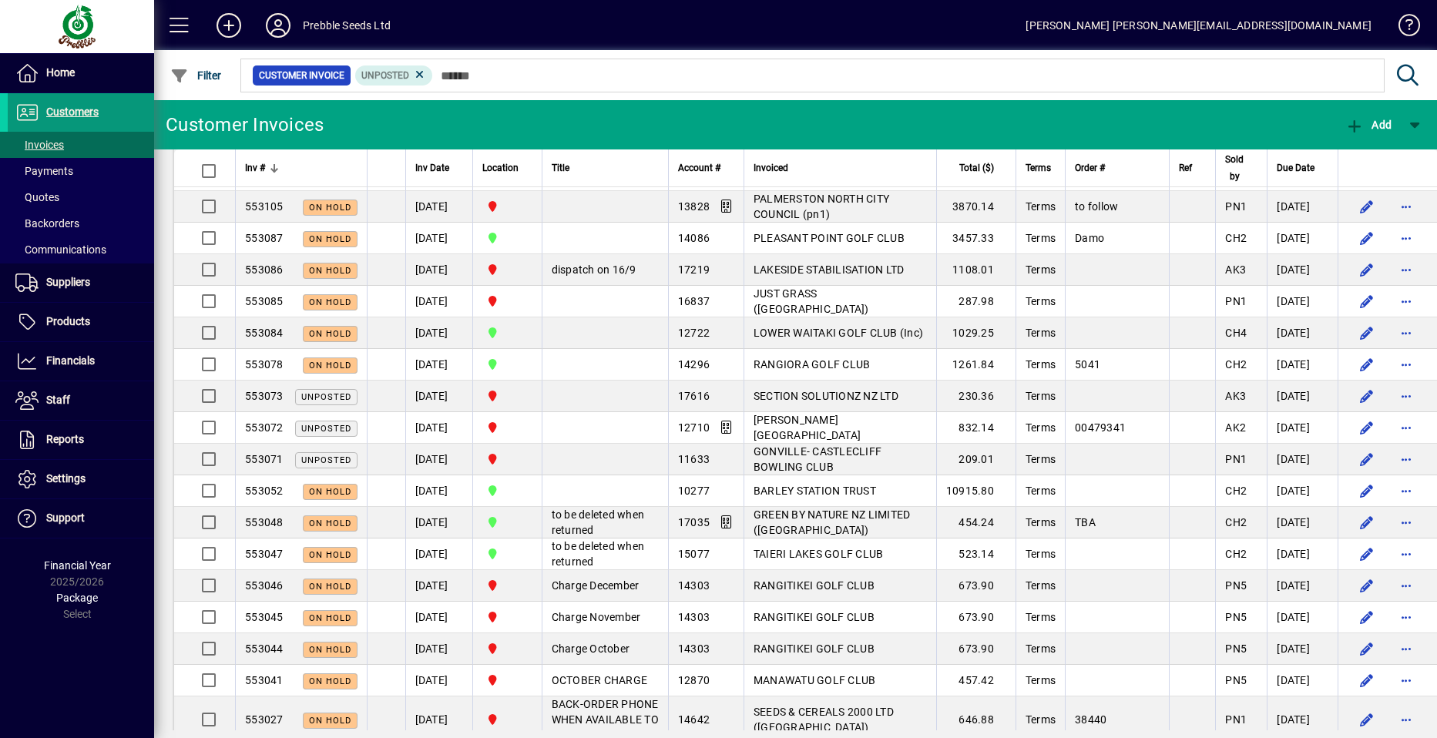
click at [97, 108] on span "Customers" at bounding box center [72, 112] width 52 height 12
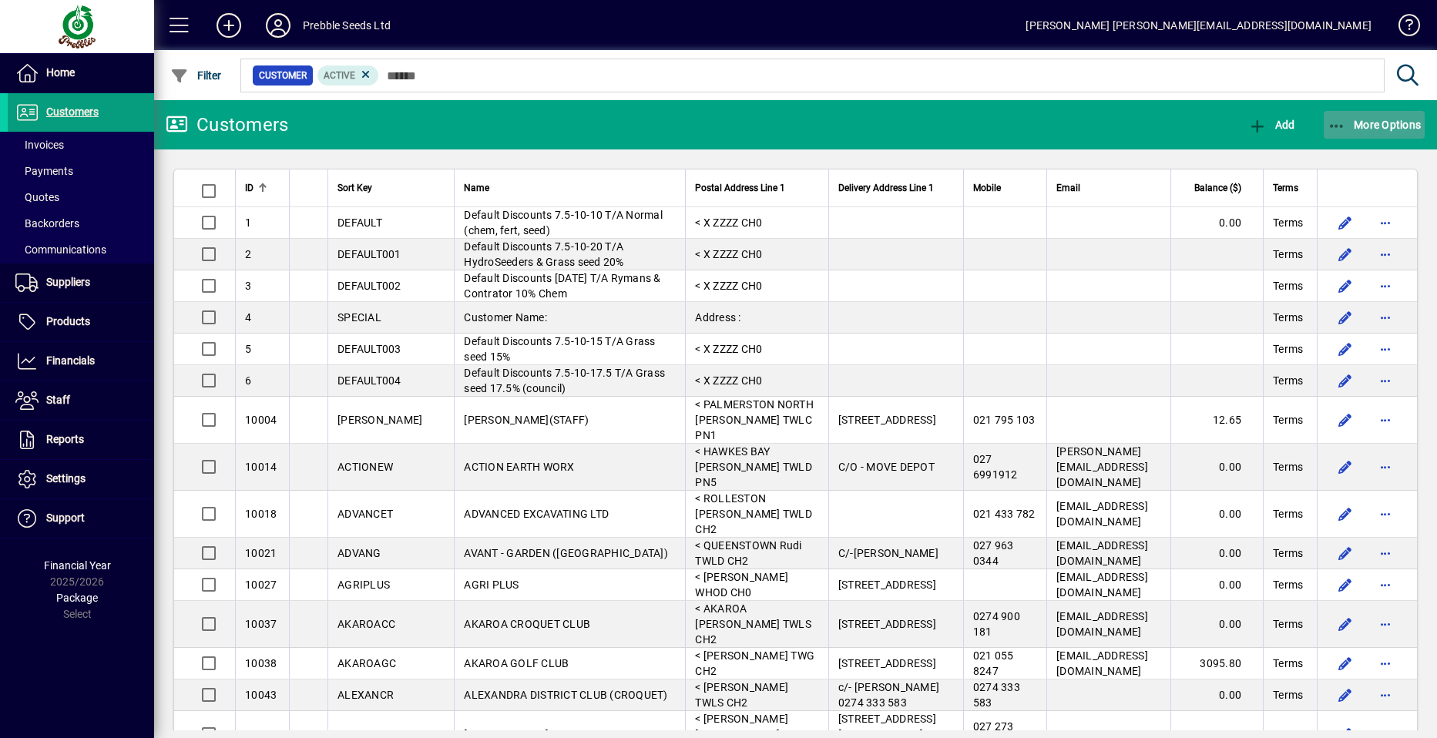
click at [1377, 127] on span "More Options" at bounding box center [1375, 125] width 94 height 12
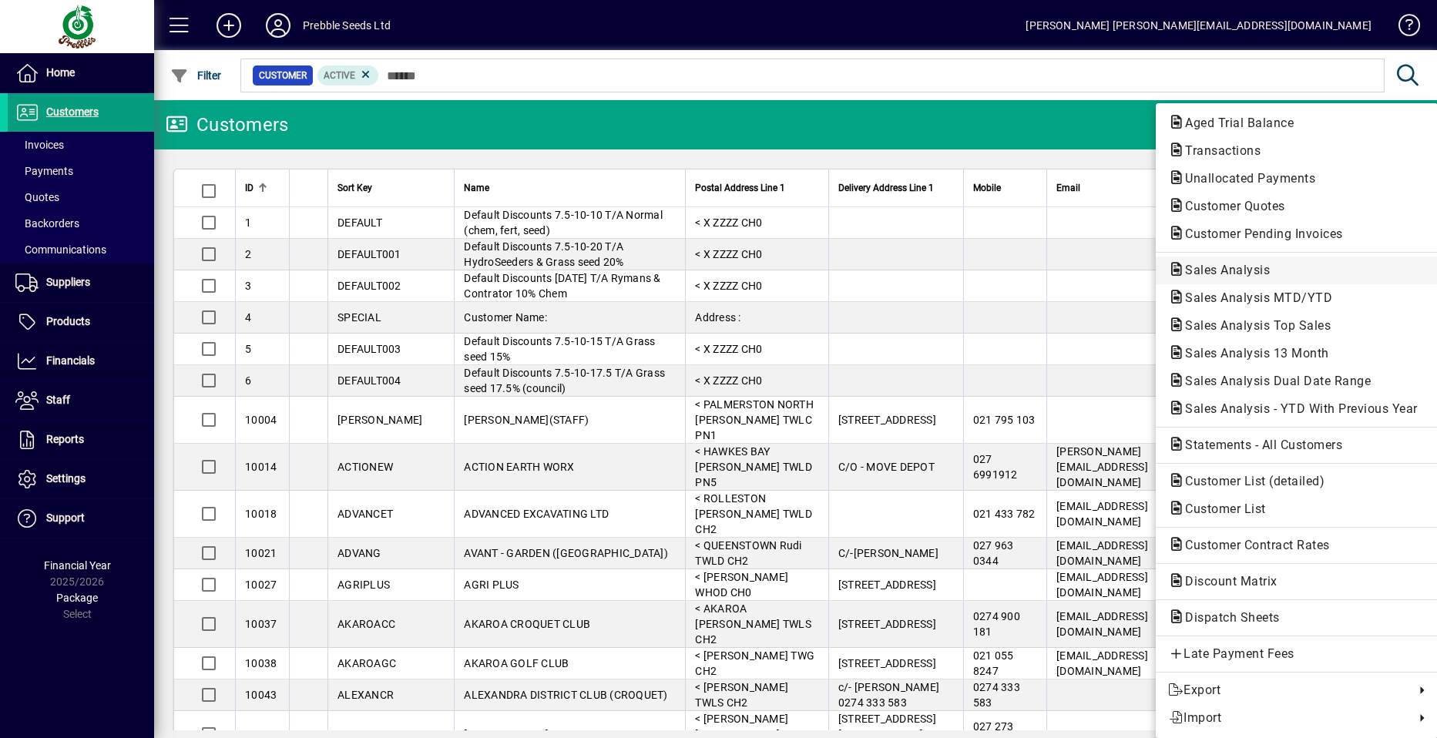
click at [1229, 277] on span "Sales Analysis" at bounding box center [1296, 270] width 257 height 18
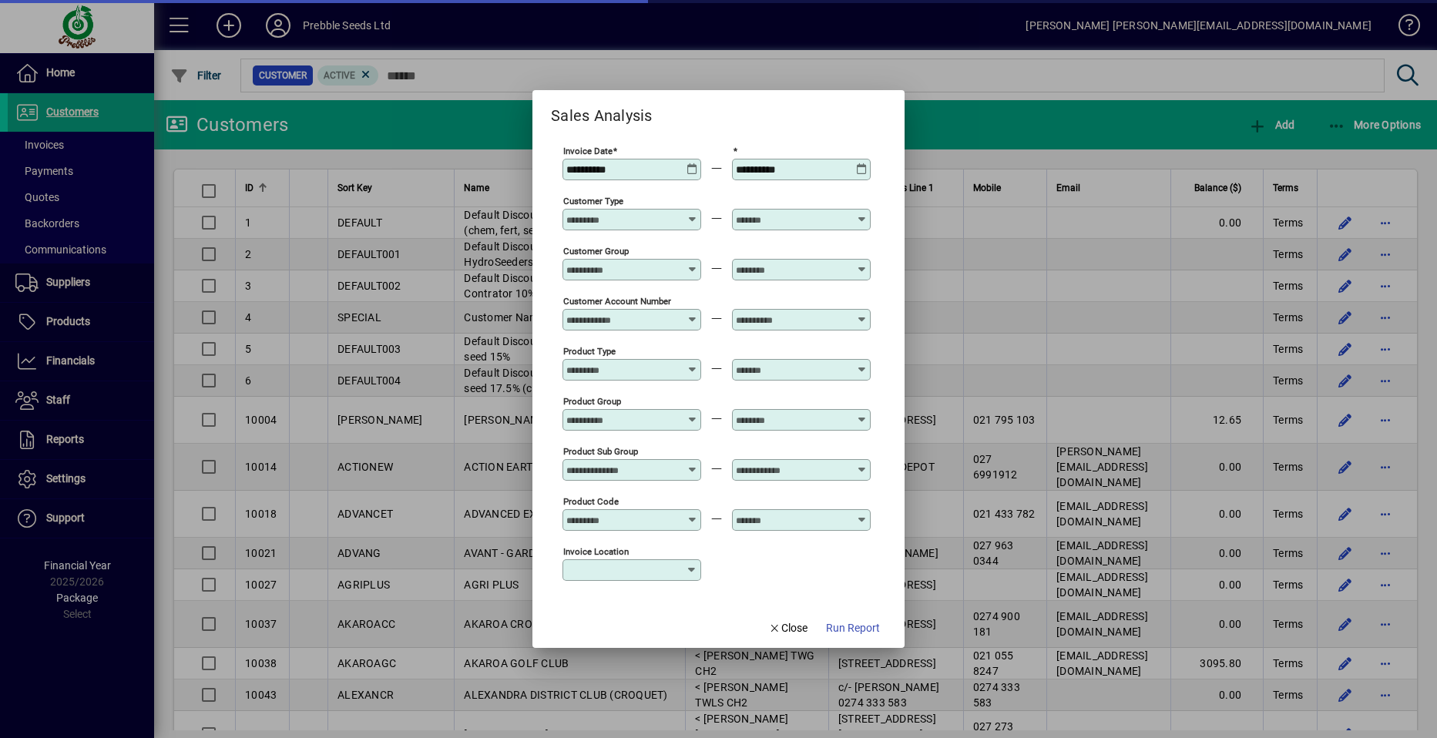
type input "**********"
click at [693, 264] on icon at bounding box center [693, 264] width 12 height 0
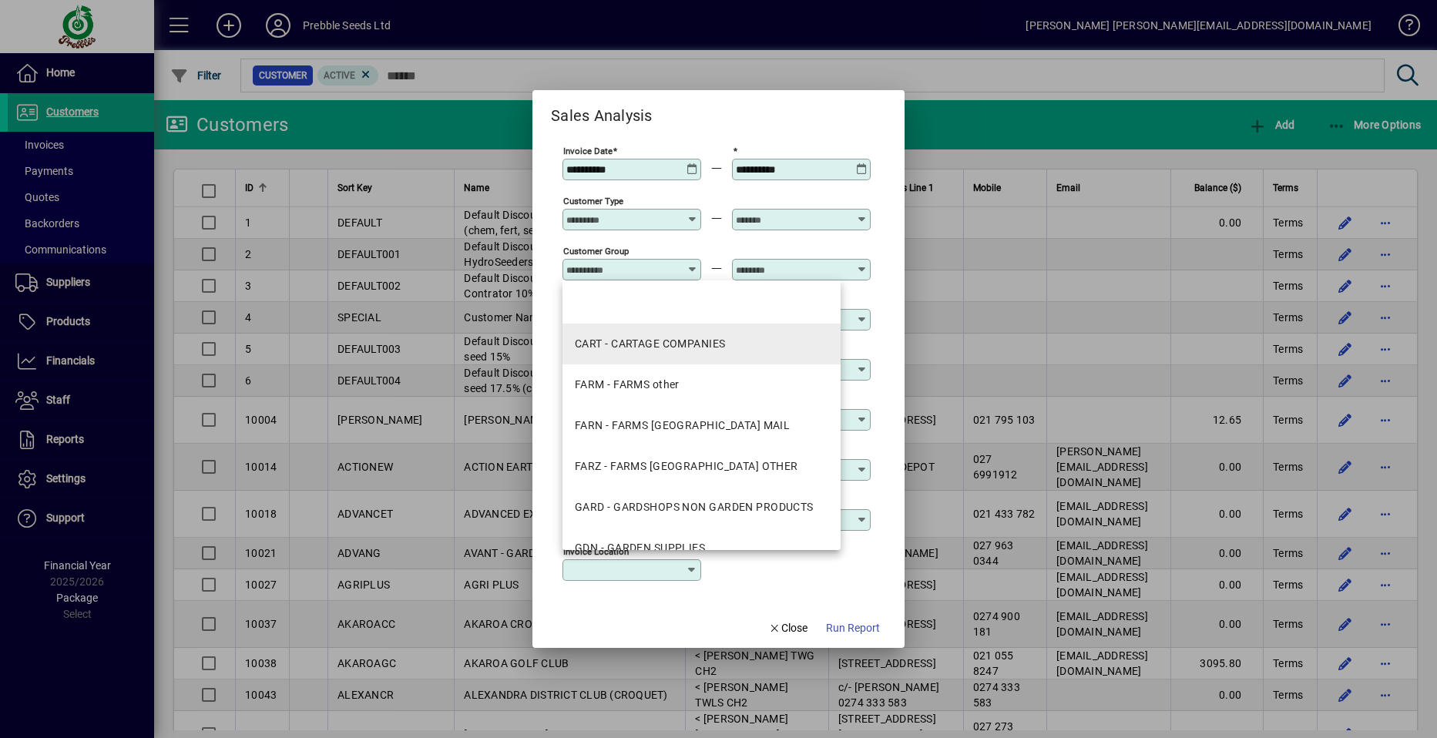
scroll to position [77, 0]
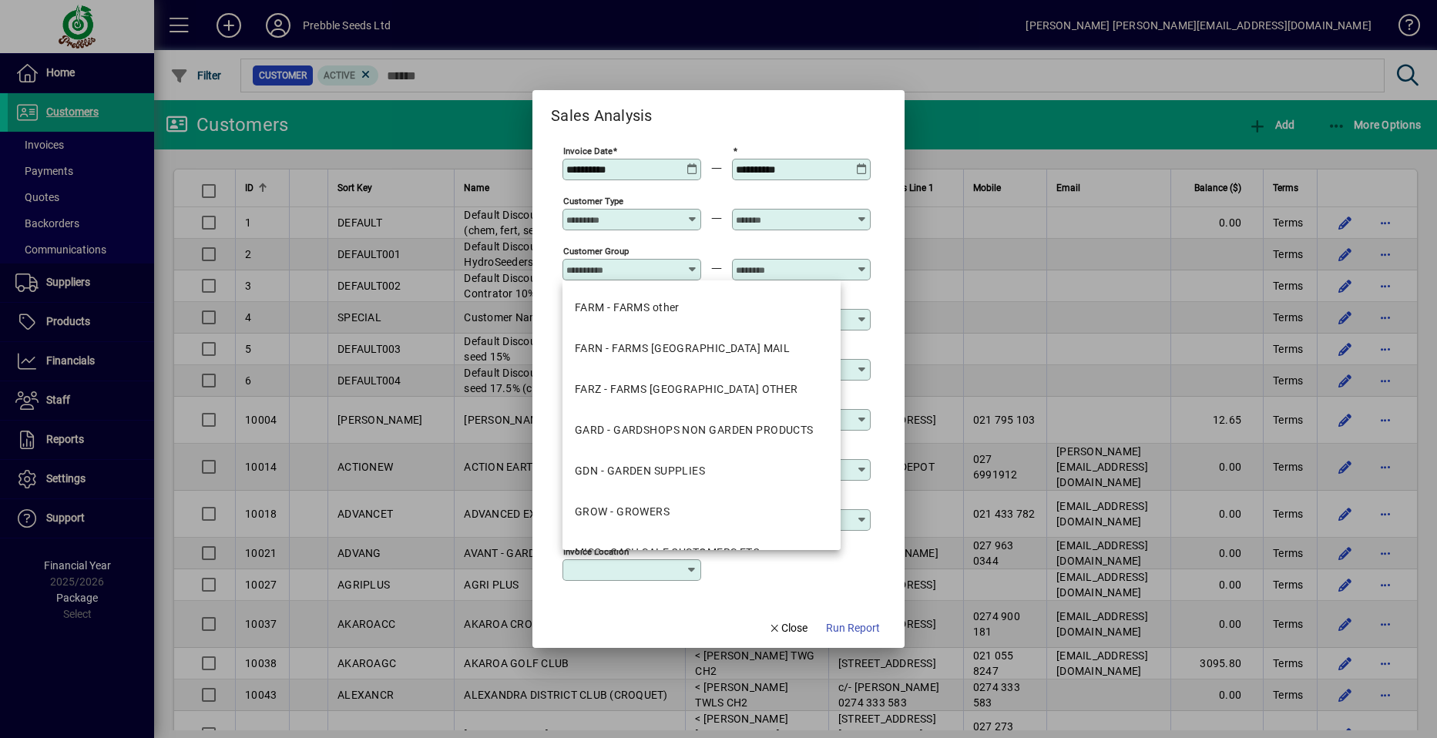
click at [715, 244] on div "Customer Group" at bounding box center [717, 269] width 308 height 50
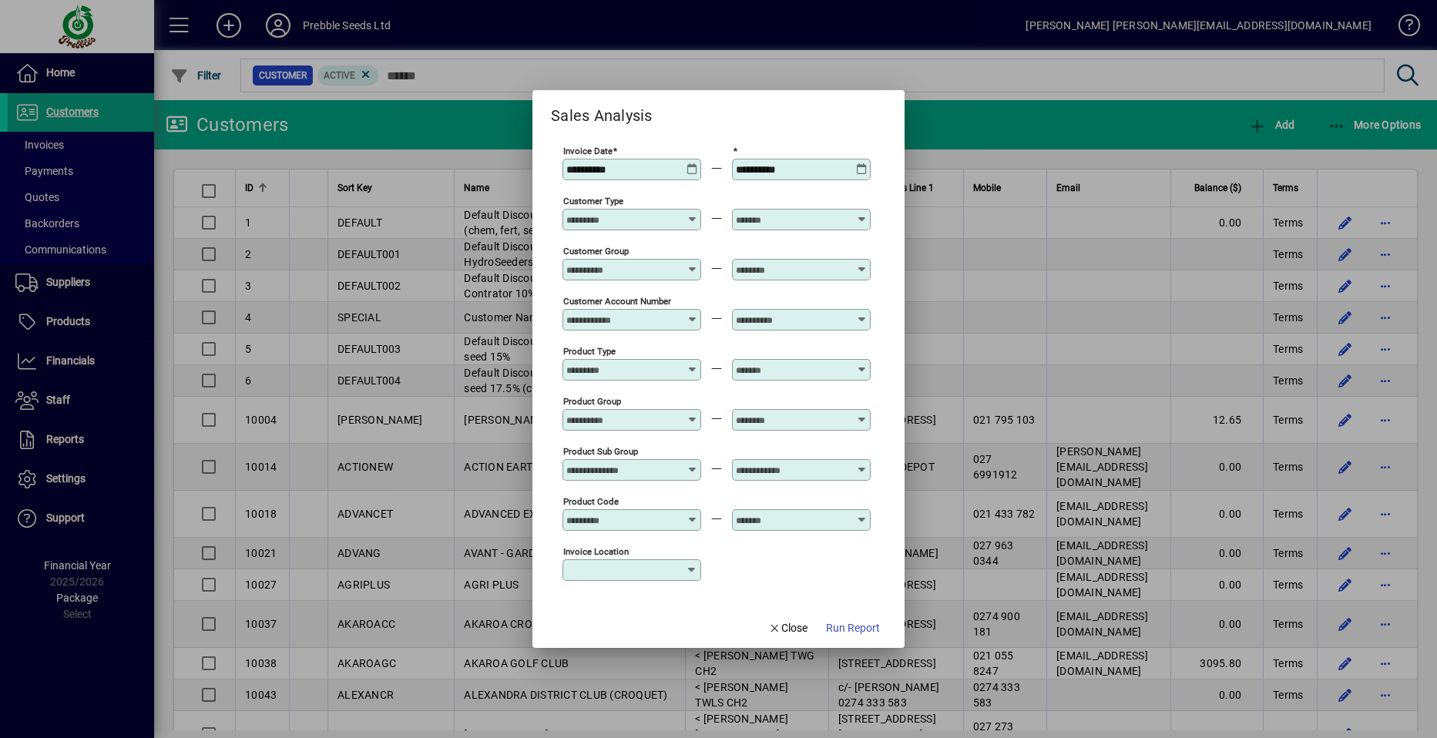
click at [861, 464] on icon at bounding box center [862, 464] width 12 height 0
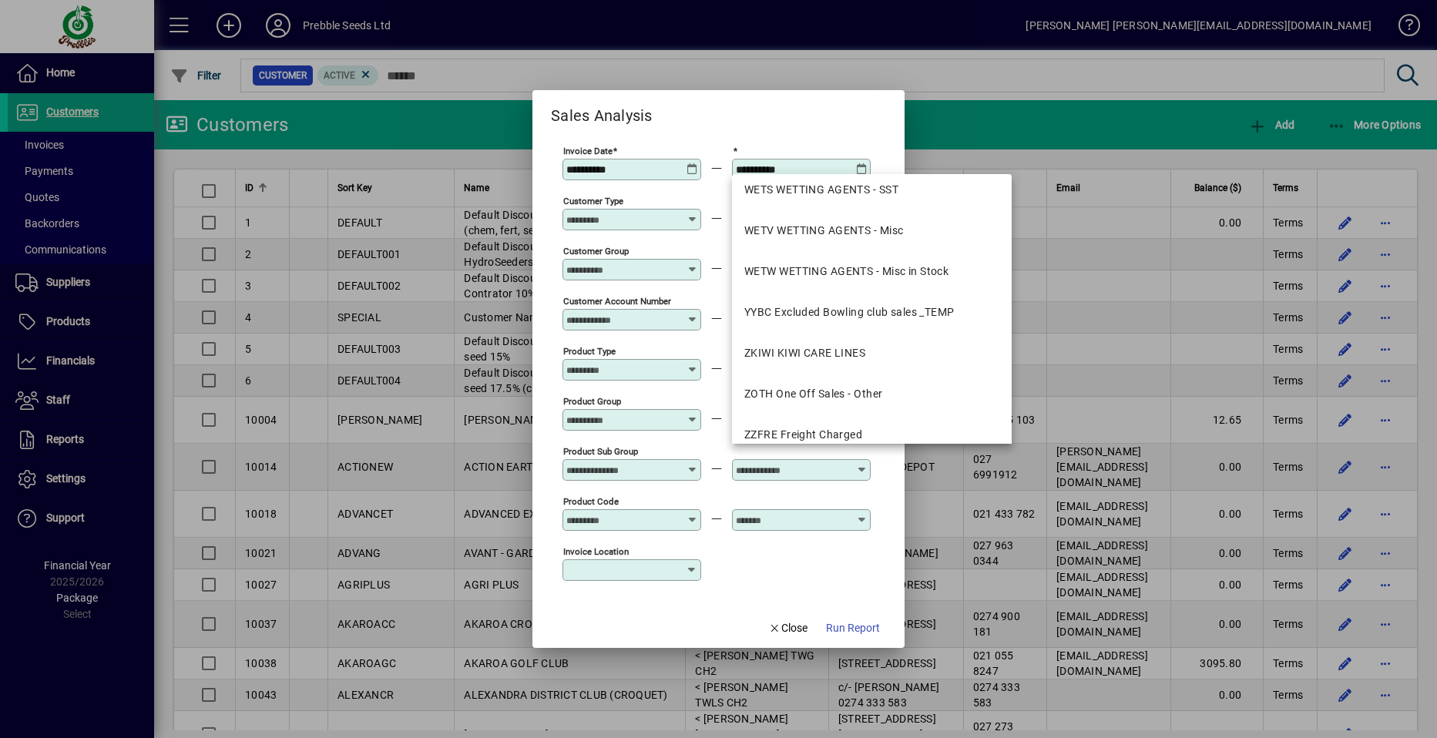
scroll to position [2775, 0]
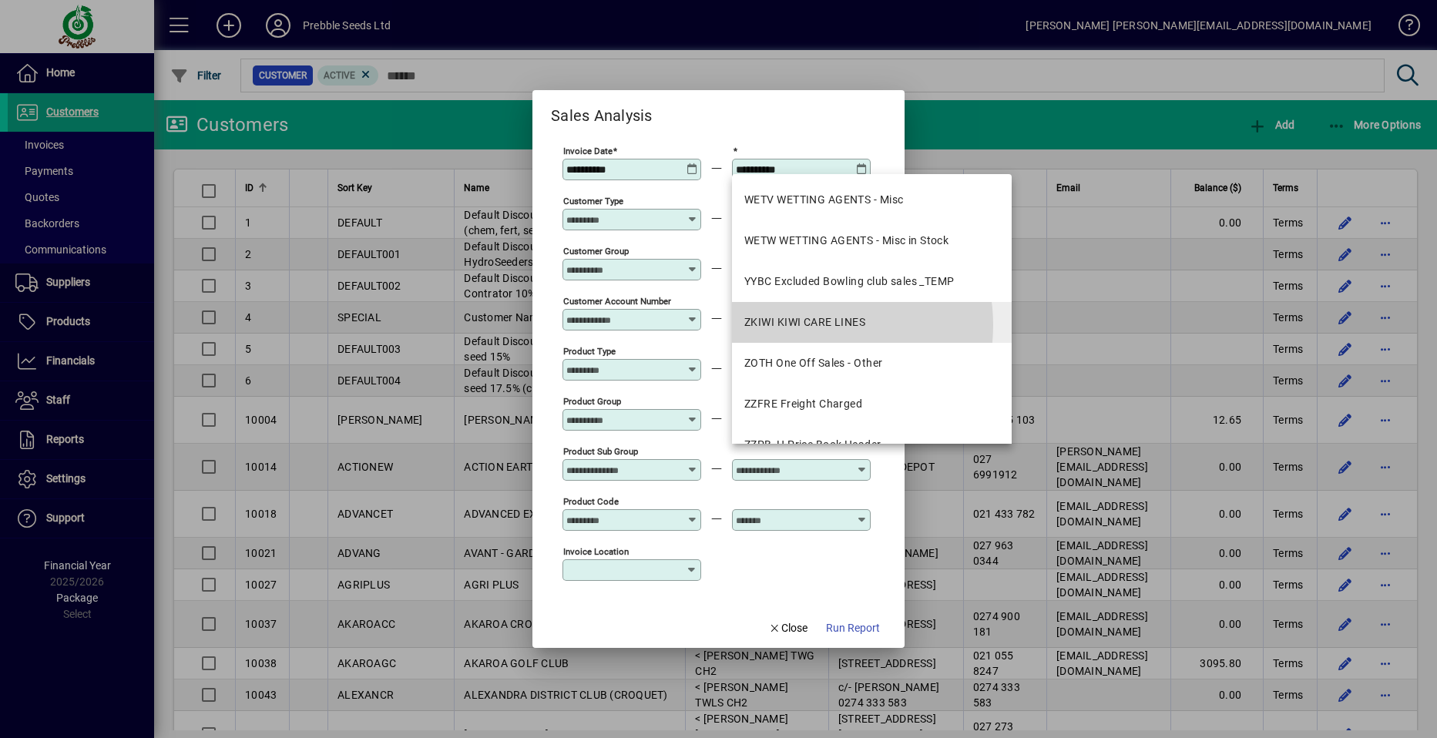
click at [809, 325] on div "ZKIWI KIWI CARE LINES" at bounding box center [805, 322] width 121 height 16
type input "**********"
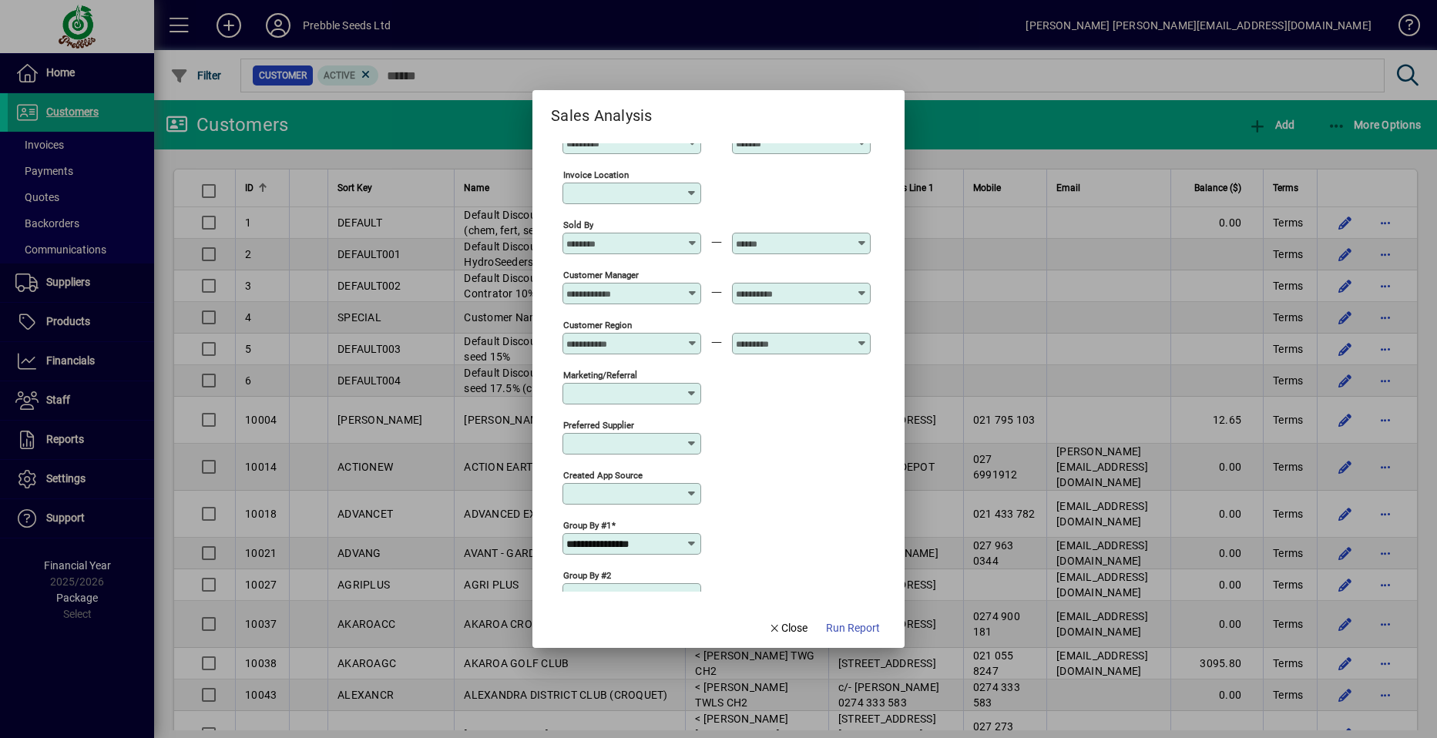
scroll to position [385, 0]
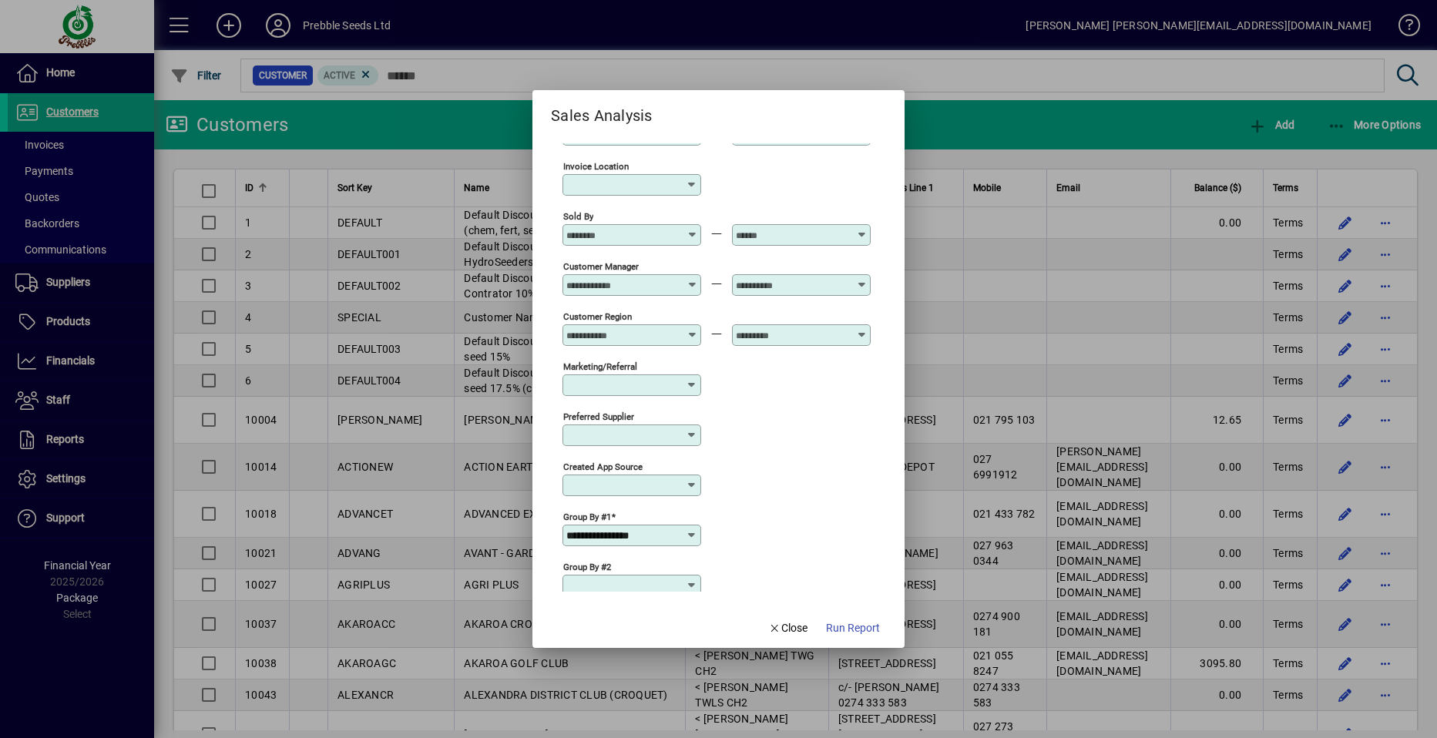
click at [693, 533] on icon at bounding box center [692, 536] width 12 height 12
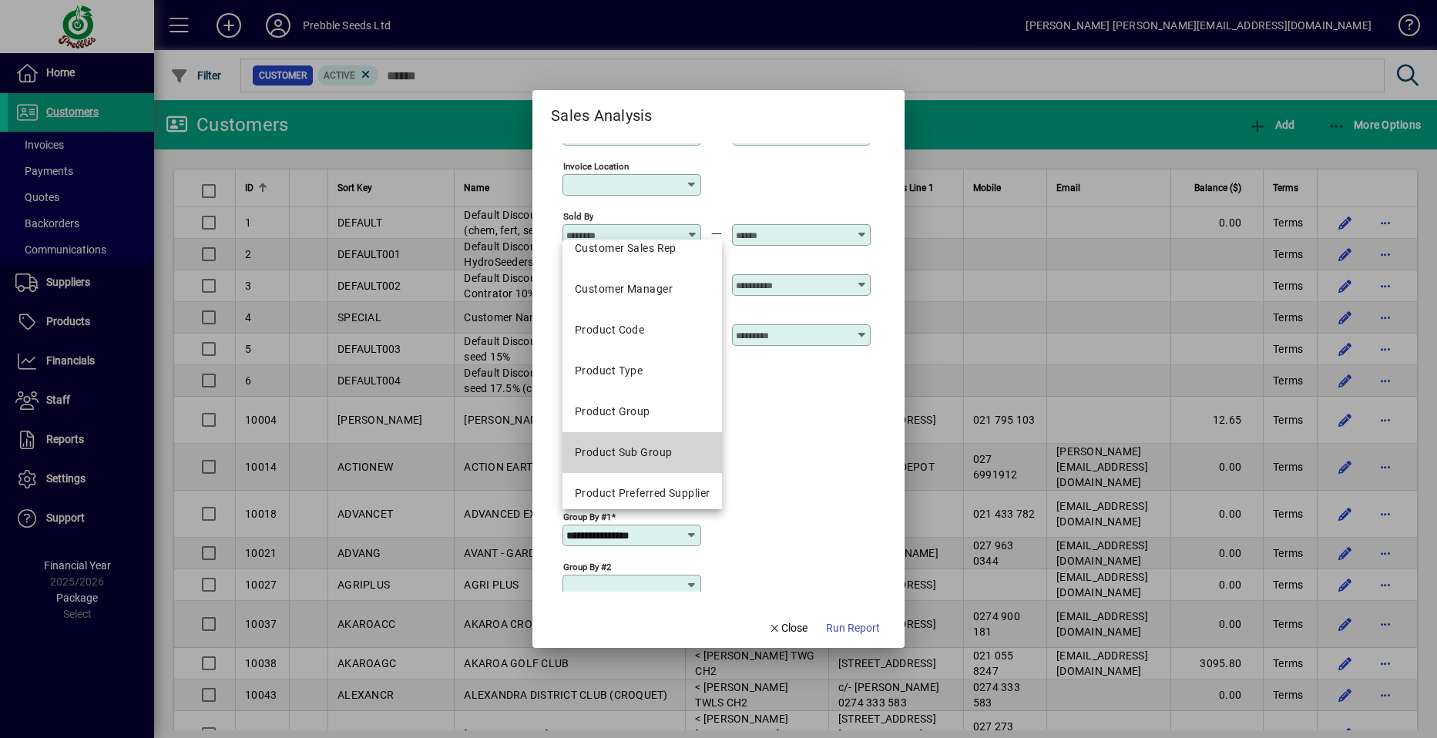
click at [634, 454] on div "Product Sub Group" at bounding box center [623, 453] width 97 height 16
type input "**********"
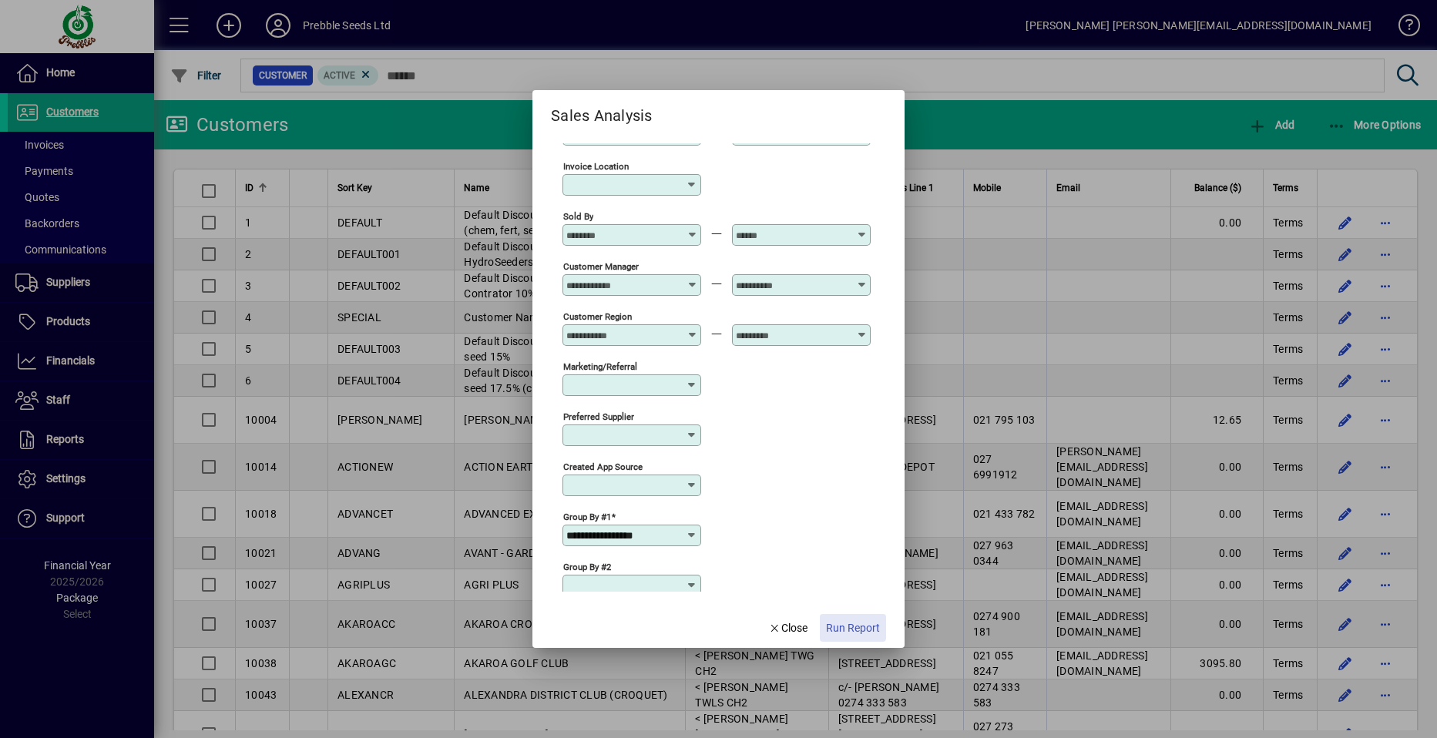
click at [843, 627] on span "Run Report" at bounding box center [853, 628] width 54 height 16
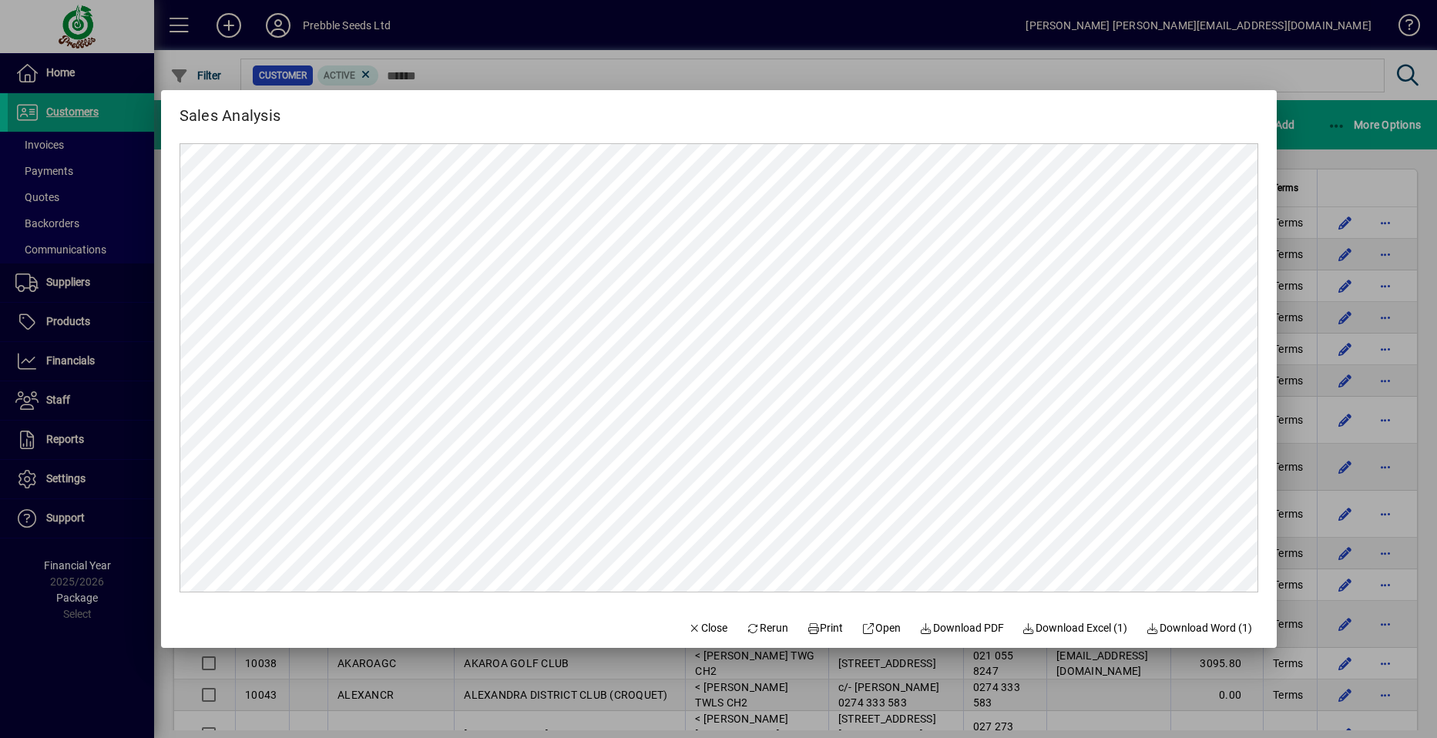
scroll to position [0, 0]
click at [693, 630] on span "Close" at bounding box center [708, 628] width 40 height 16
